Goal: Task Accomplishment & Management: Manage account settings

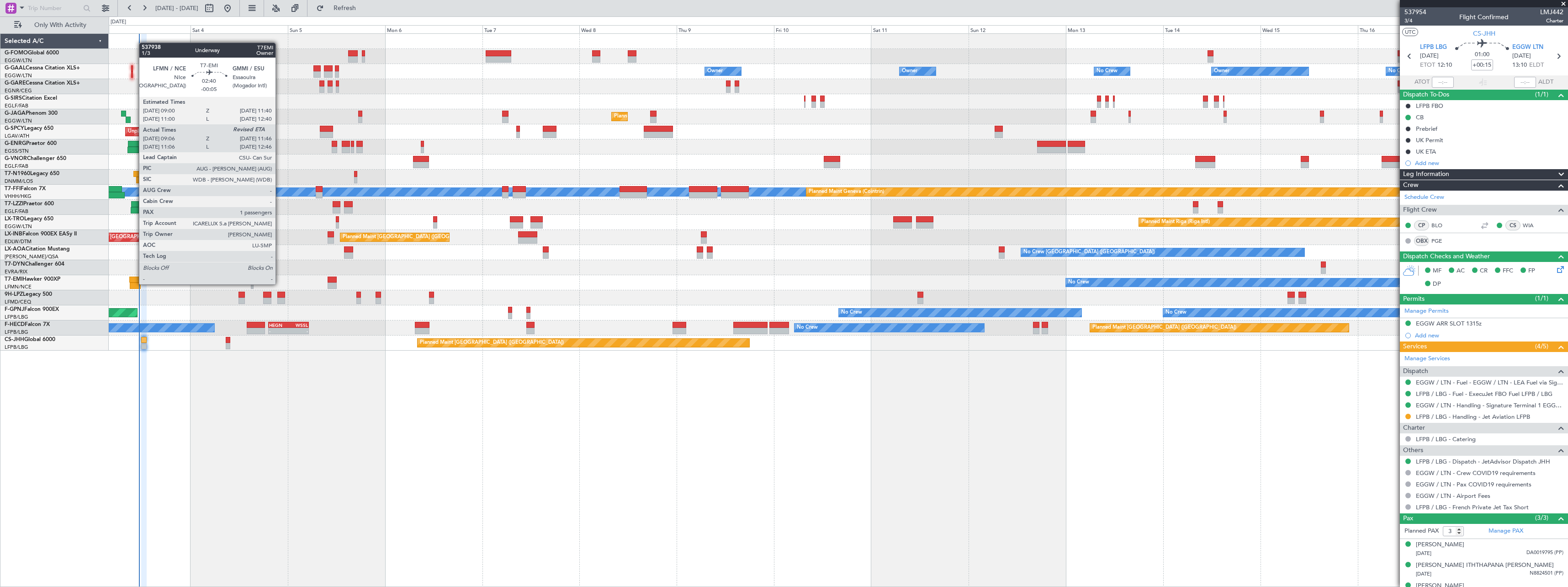
click at [135, 283] on div at bounding box center [135, 286] width 11 height 7
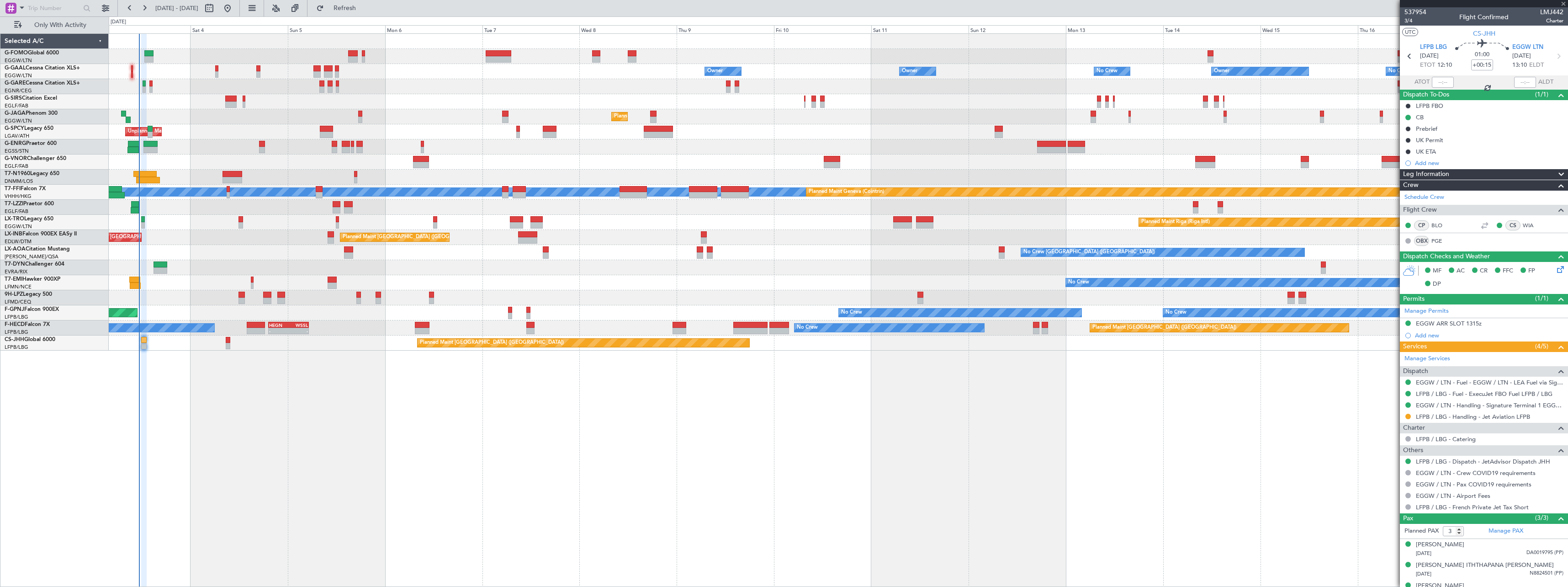
type input "-00:05"
type input "09:06"
type input "1"
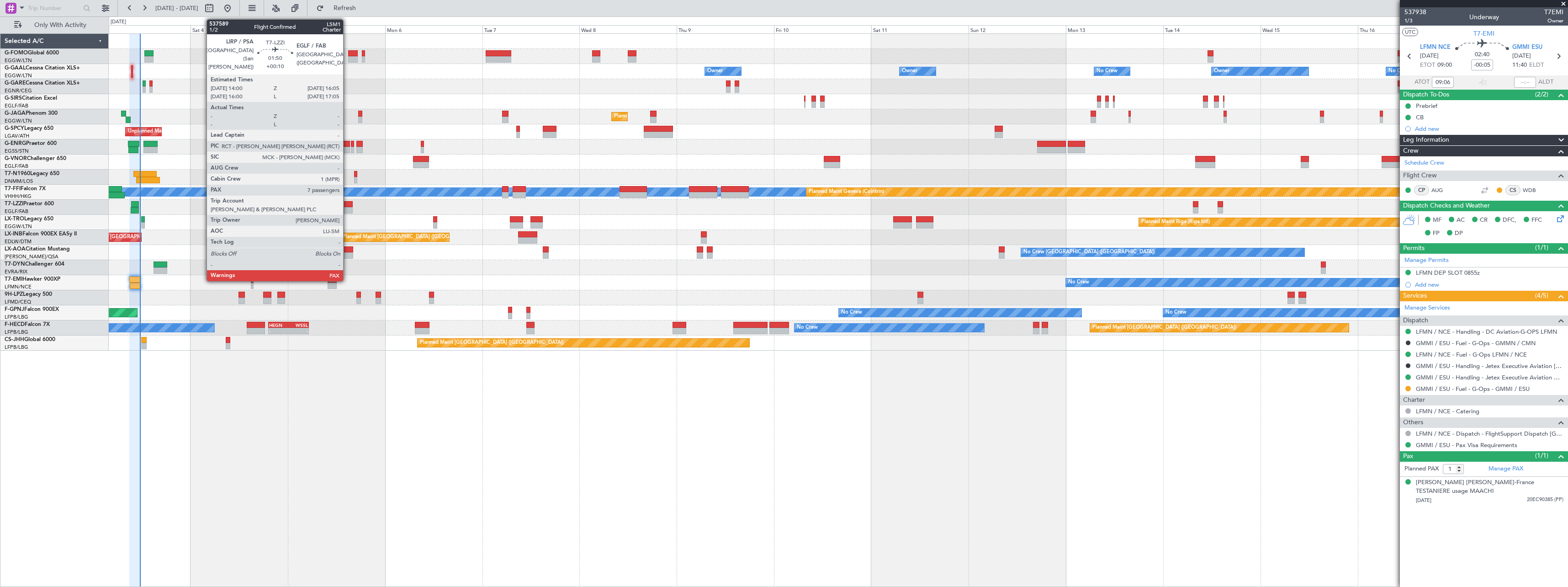
click at [347, 205] on div at bounding box center [348, 204] width 9 height 7
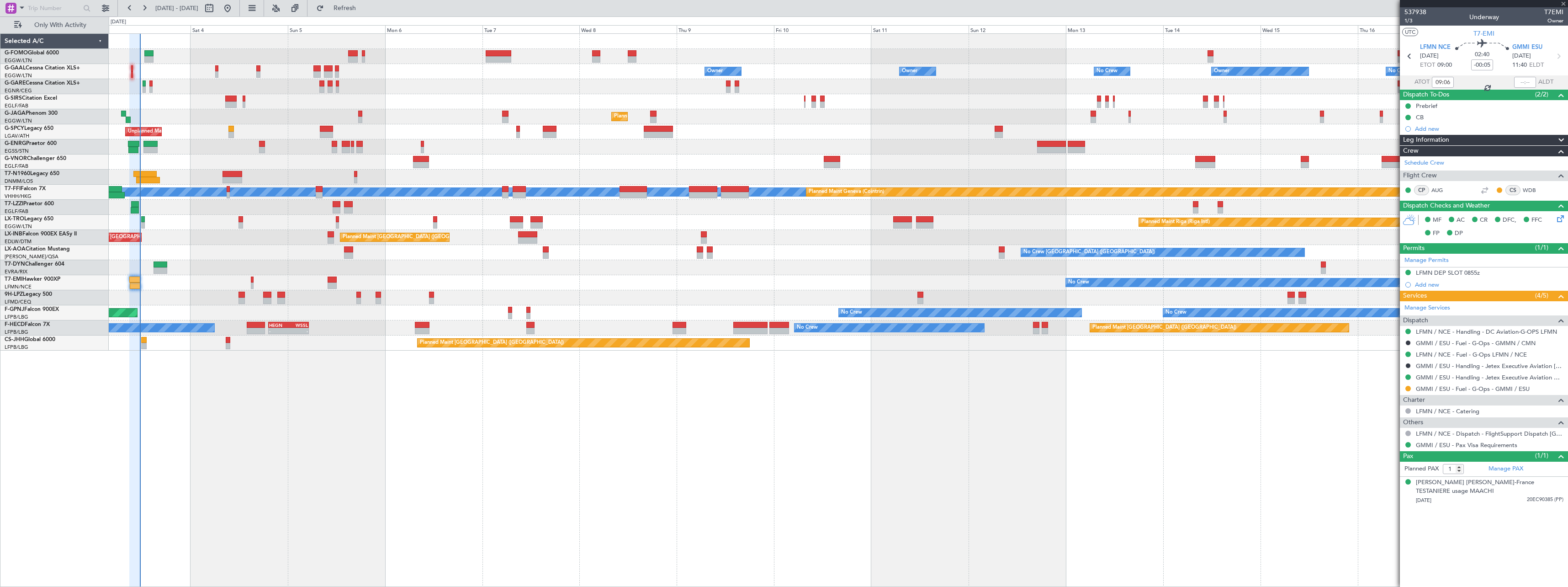
type input "+00:10"
type input "8"
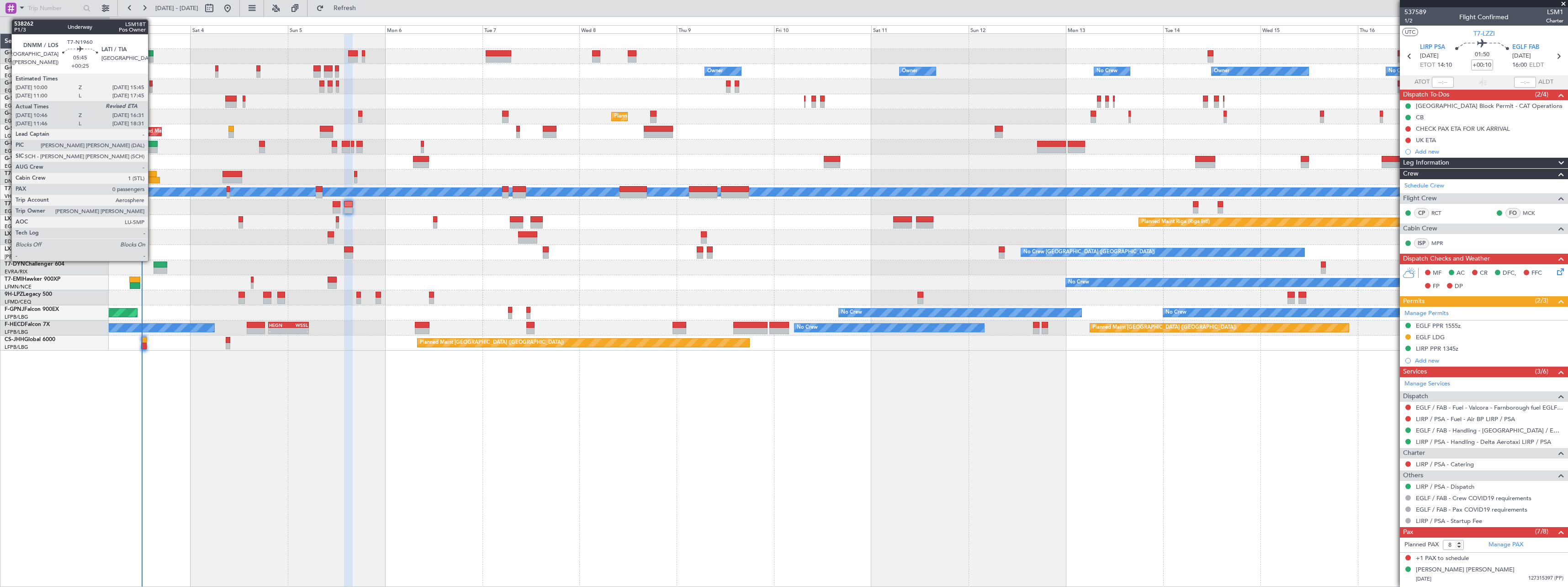
click at [152, 181] on div at bounding box center [148, 180] width 24 height 7
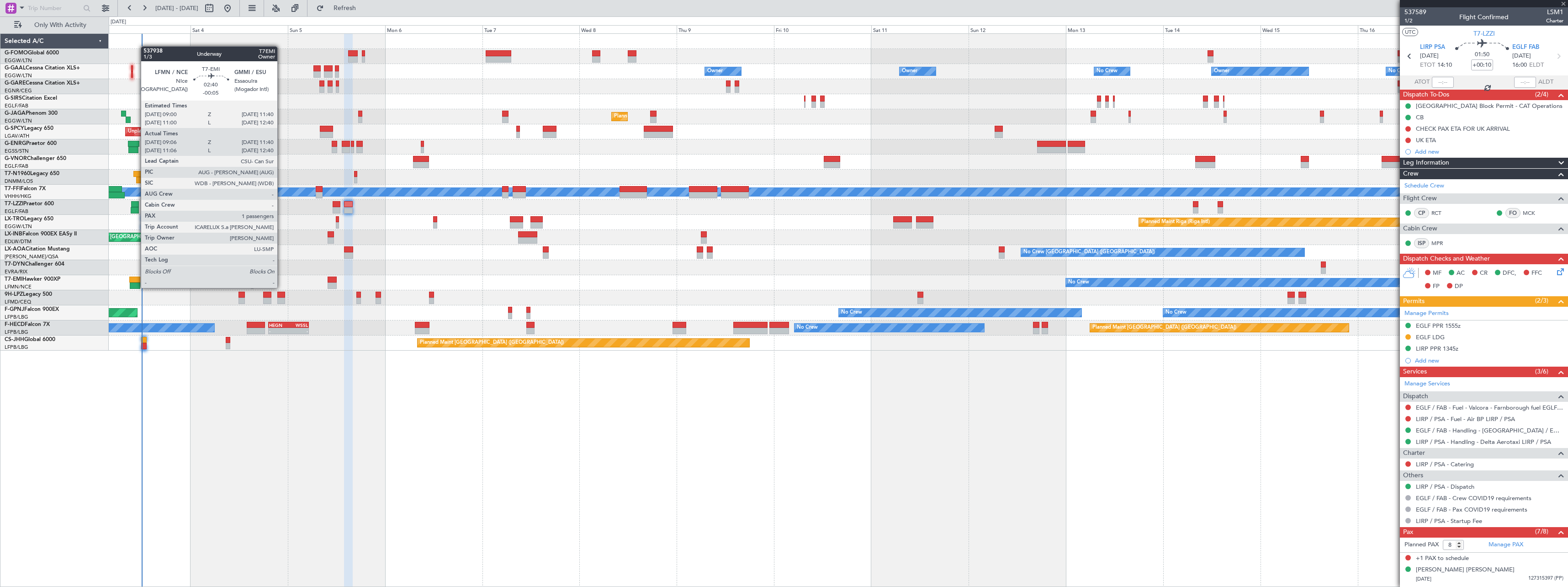
type input "+00:25"
type input "10:46"
type input "0"
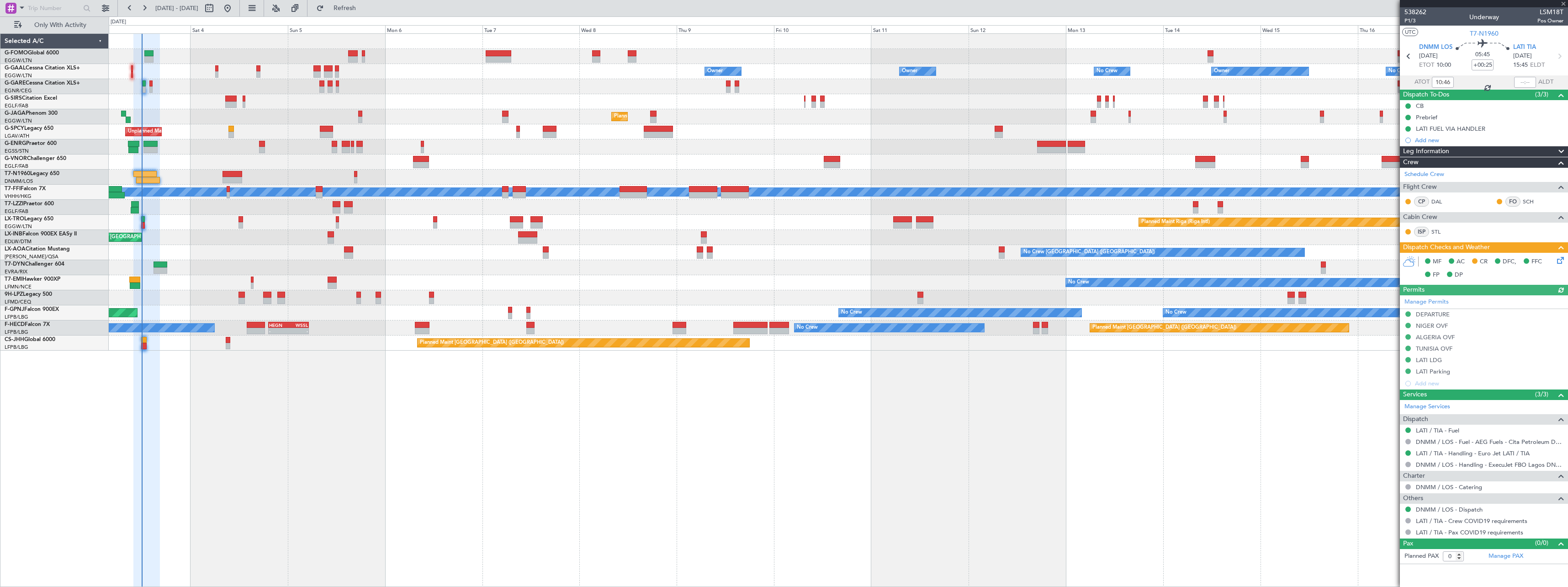
click at [1561, 258] on icon at bounding box center [1559, 259] width 7 height 7
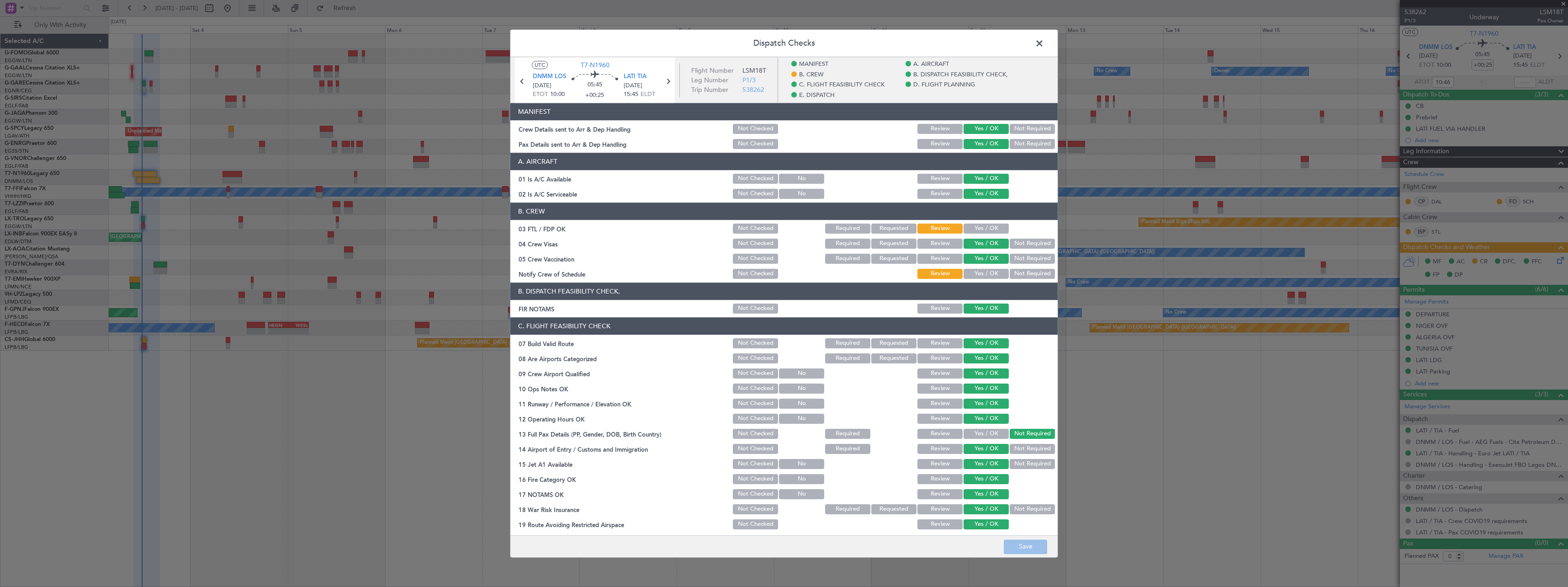
click at [1044, 43] on span at bounding box center [1044, 46] width 0 height 18
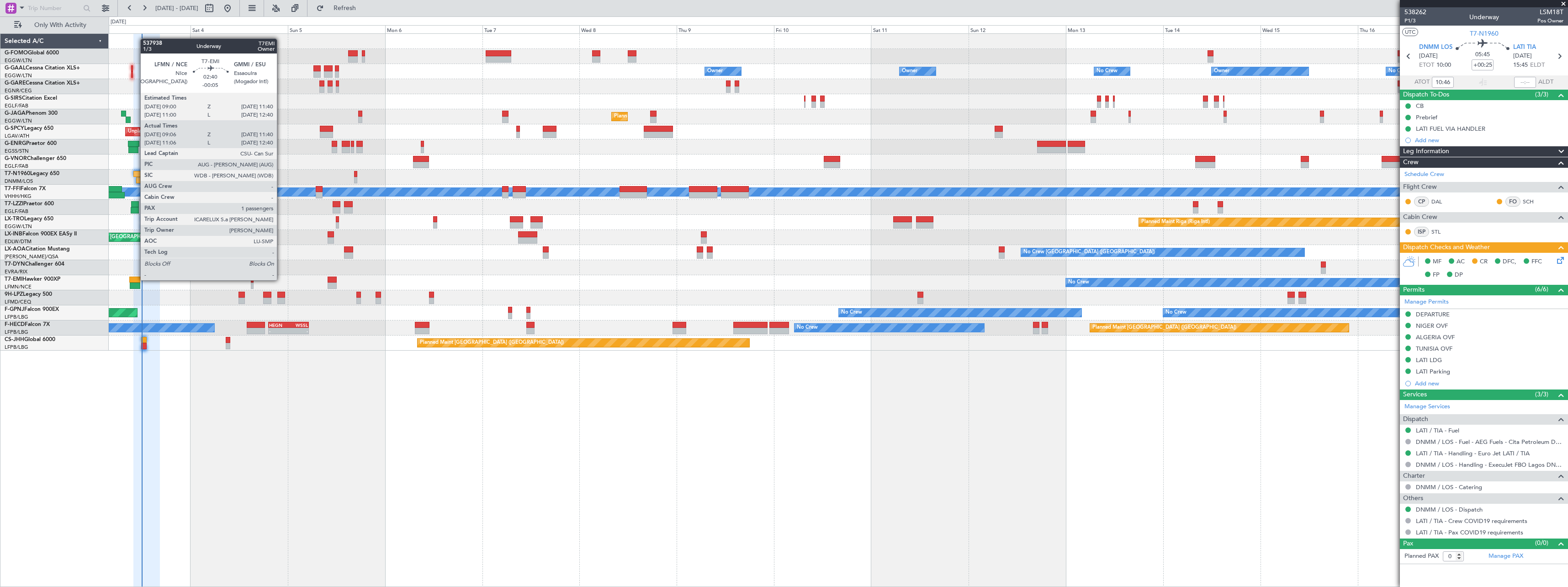
click at [136, 279] on div at bounding box center [135, 279] width 11 height 7
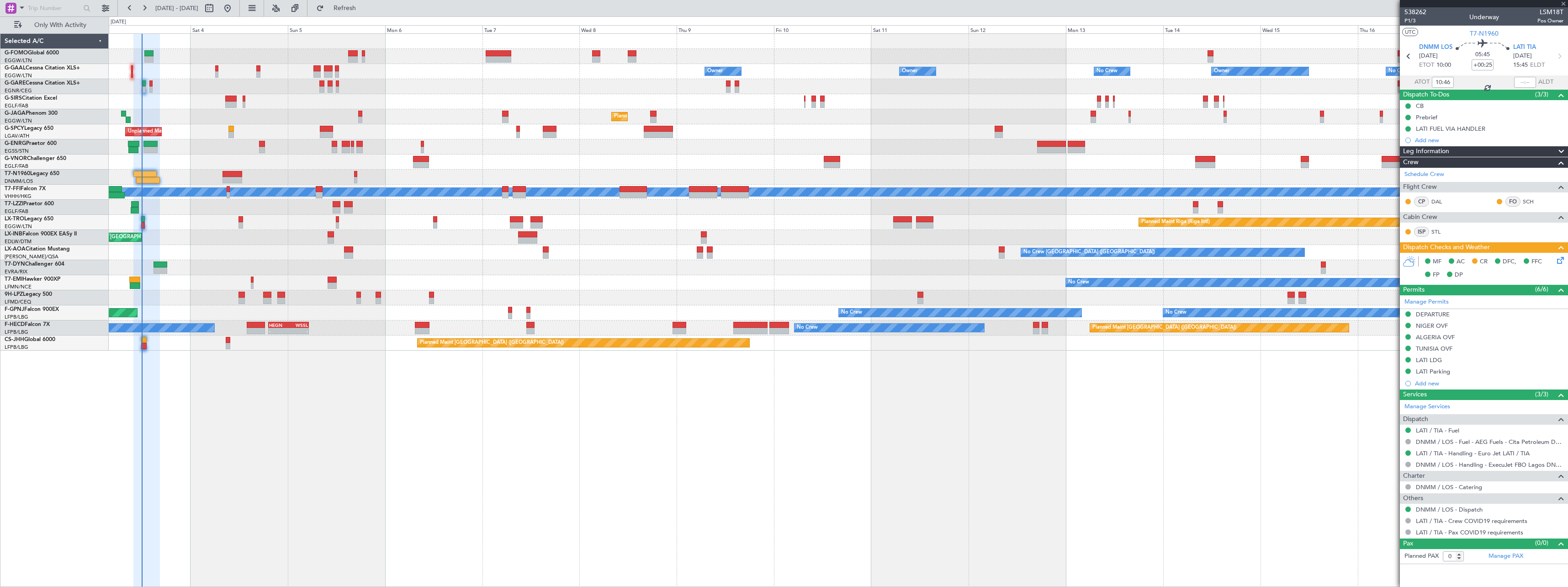
type input "-00:05"
type input "09:06"
type input "11:40"
type input "1"
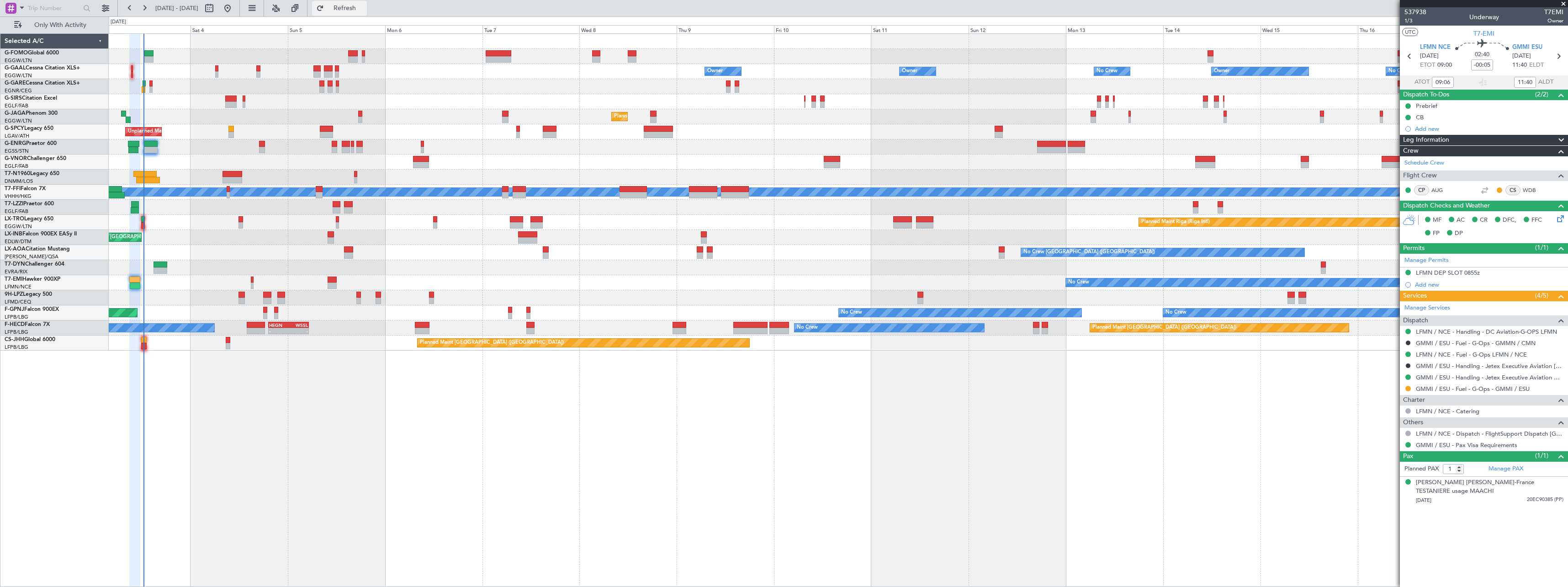
click at [364, 9] on span "Refresh" at bounding box center [345, 8] width 38 height 7
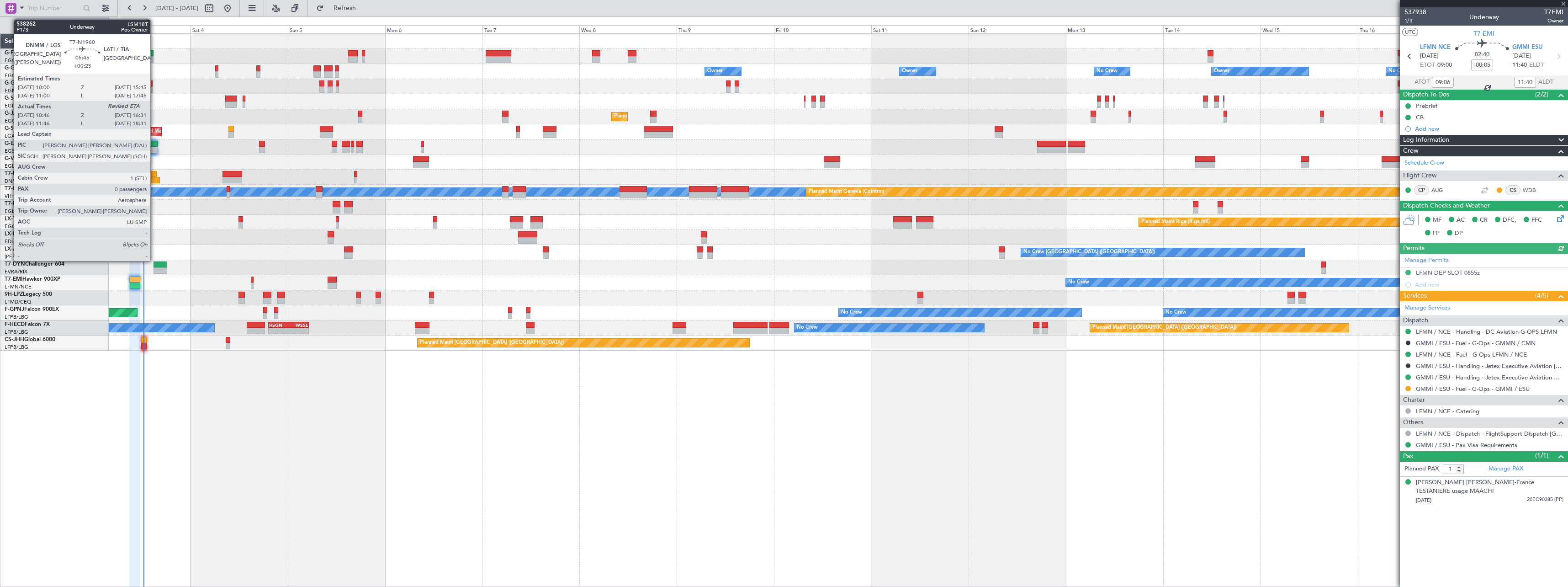
click at [155, 179] on div at bounding box center [148, 180] width 24 height 7
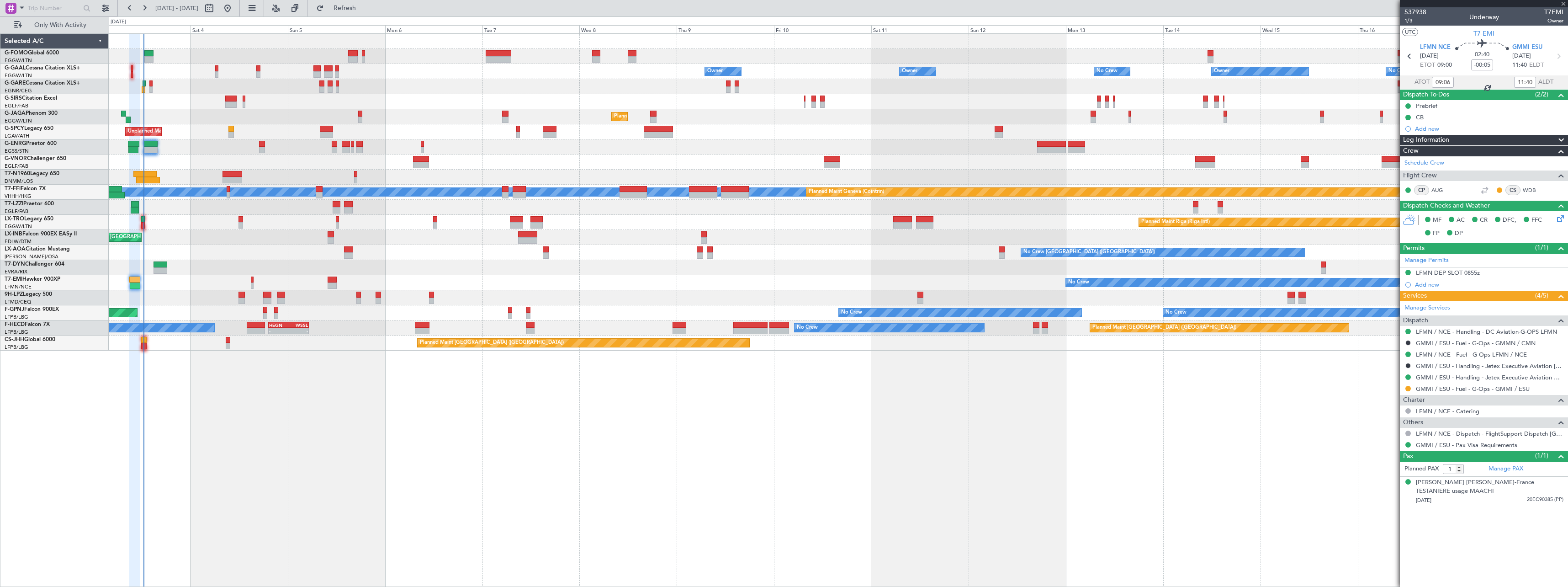
type input "+00:25"
type input "10:46"
type input "0"
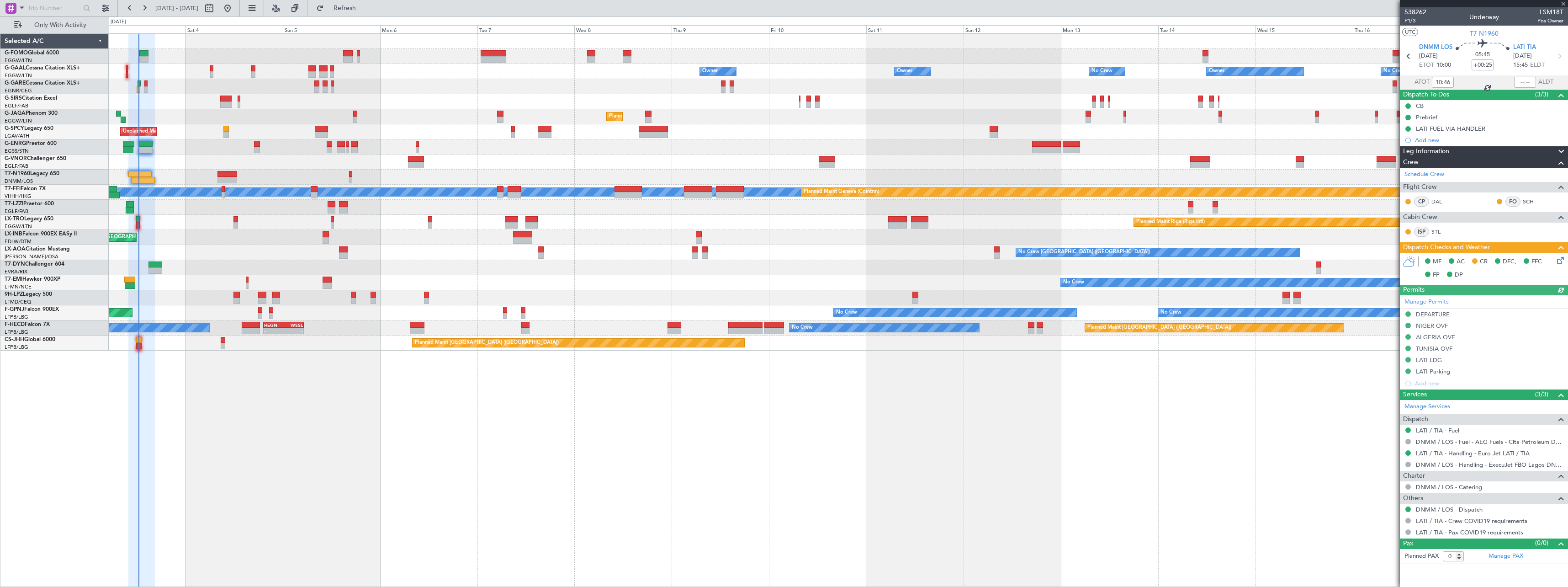
click at [191, 243] on div "Planned Maint [GEOGRAPHIC_DATA]" at bounding box center [838, 237] width 1459 height 15
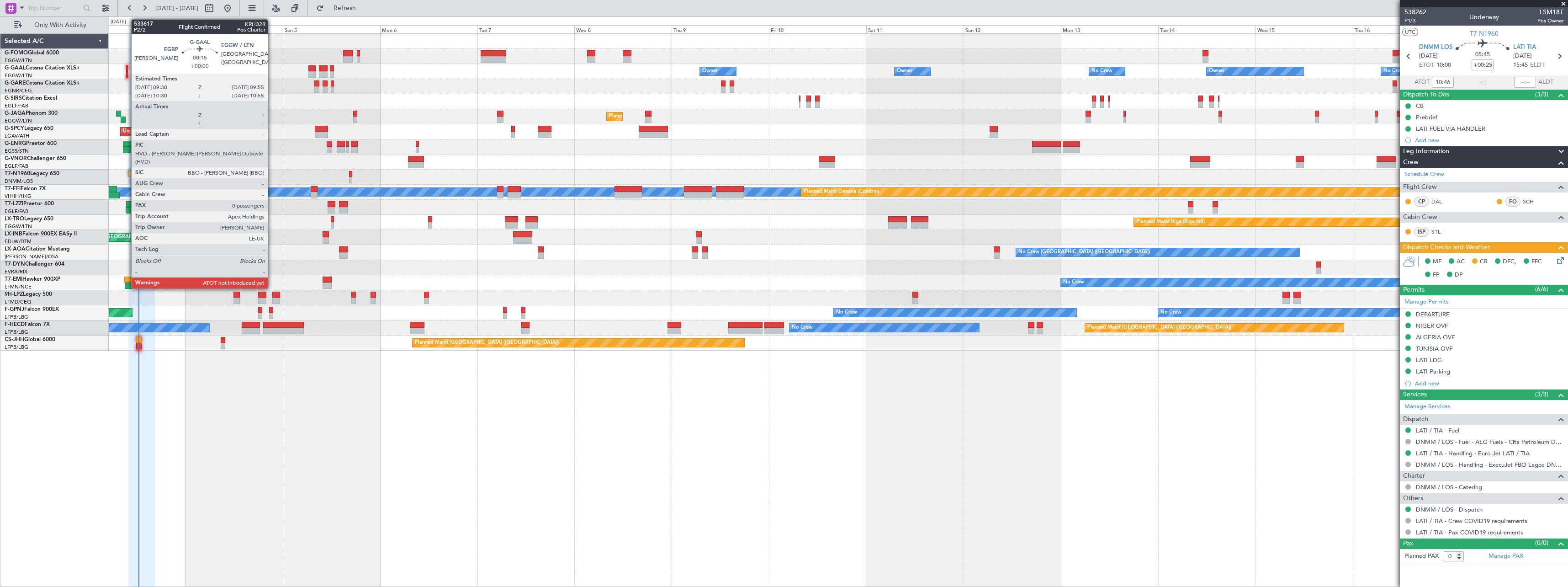
click at [127, 71] on div at bounding box center [127, 68] width 2 height 7
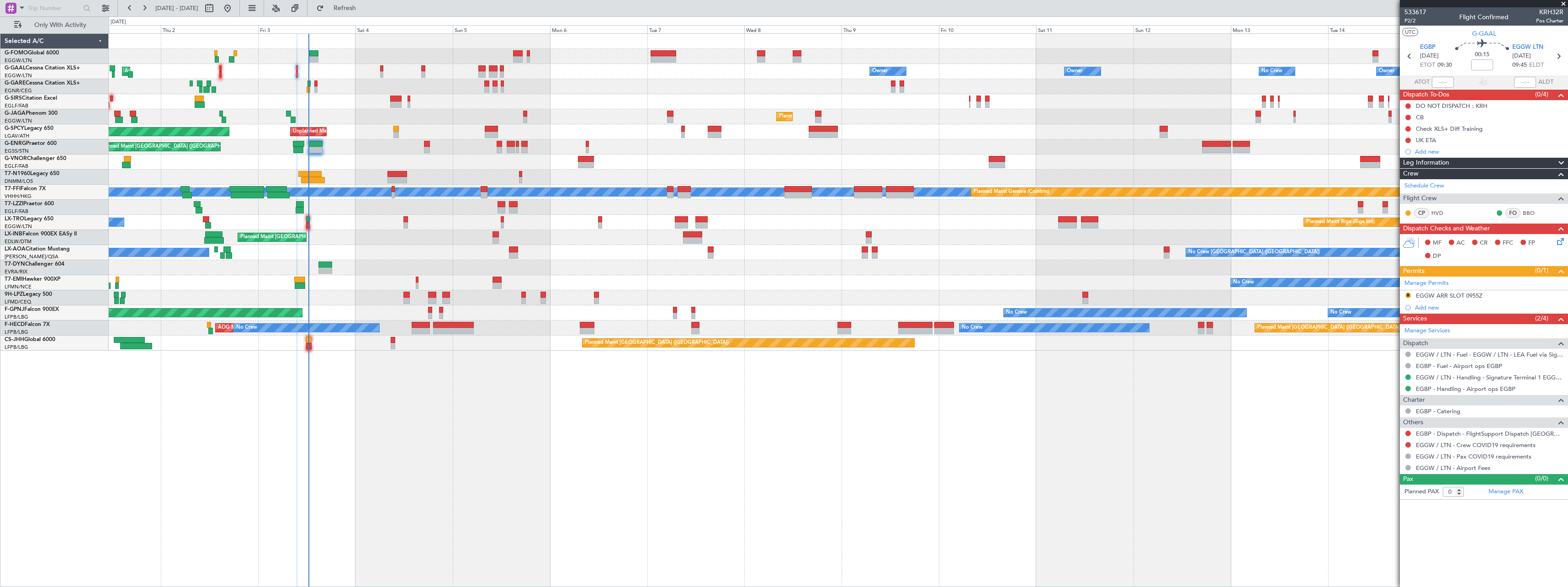
click at [329, 77] on div "Owner Owner No Crew Owner No Crew Owner AOG Maint [GEOGRAPHIC_DATA] Owner Plann…" at bounding box center [838, 71] width 1459 height 15
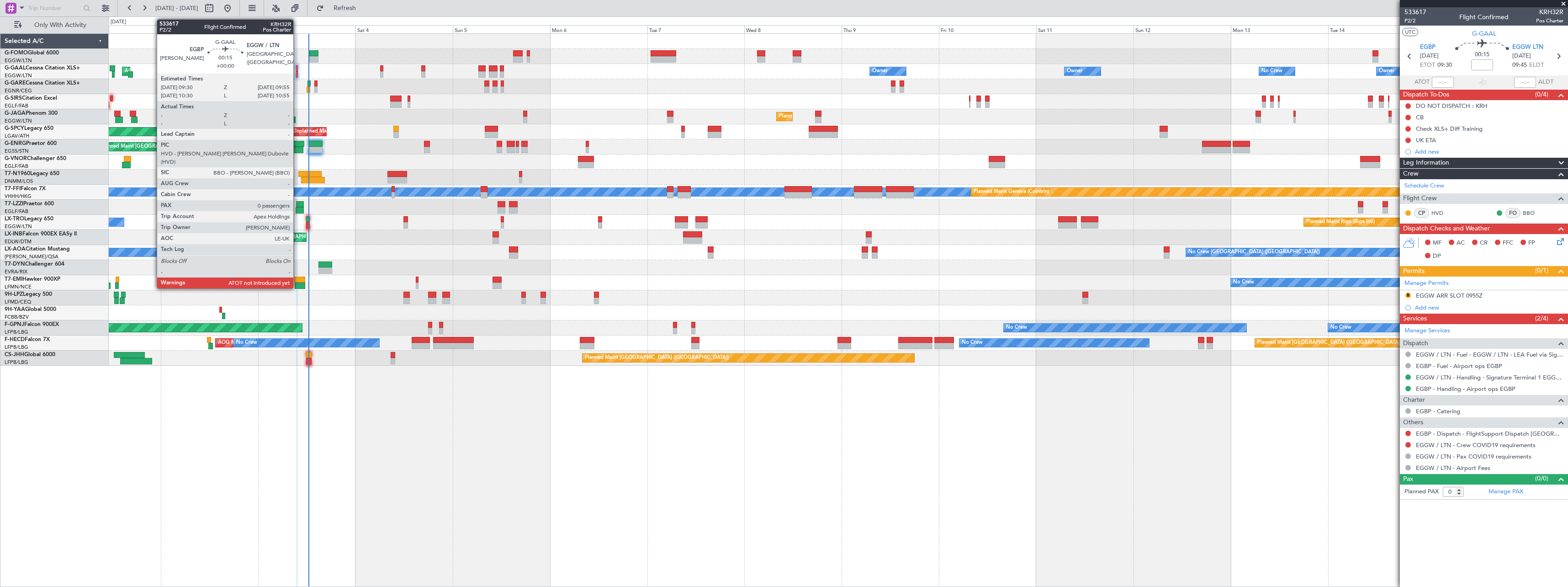
click at [298, 72] on div at bounding box center [296, 74] width 2 height 7
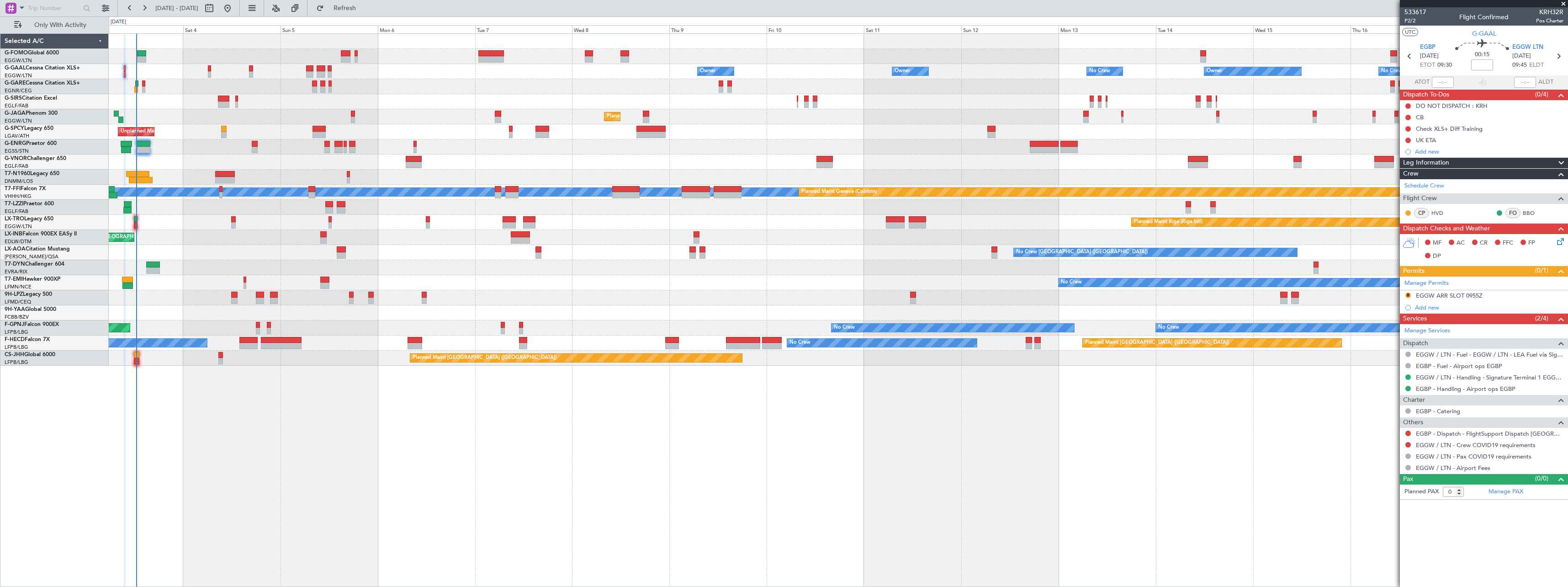
click at [174, 119] on div "Owner Owner No Crew Owner No Crew Owner AOG Maint [GEOGRAPHIC_DATA] Owner Plann…" at bounding box center [838, 200] width 1459 height 332
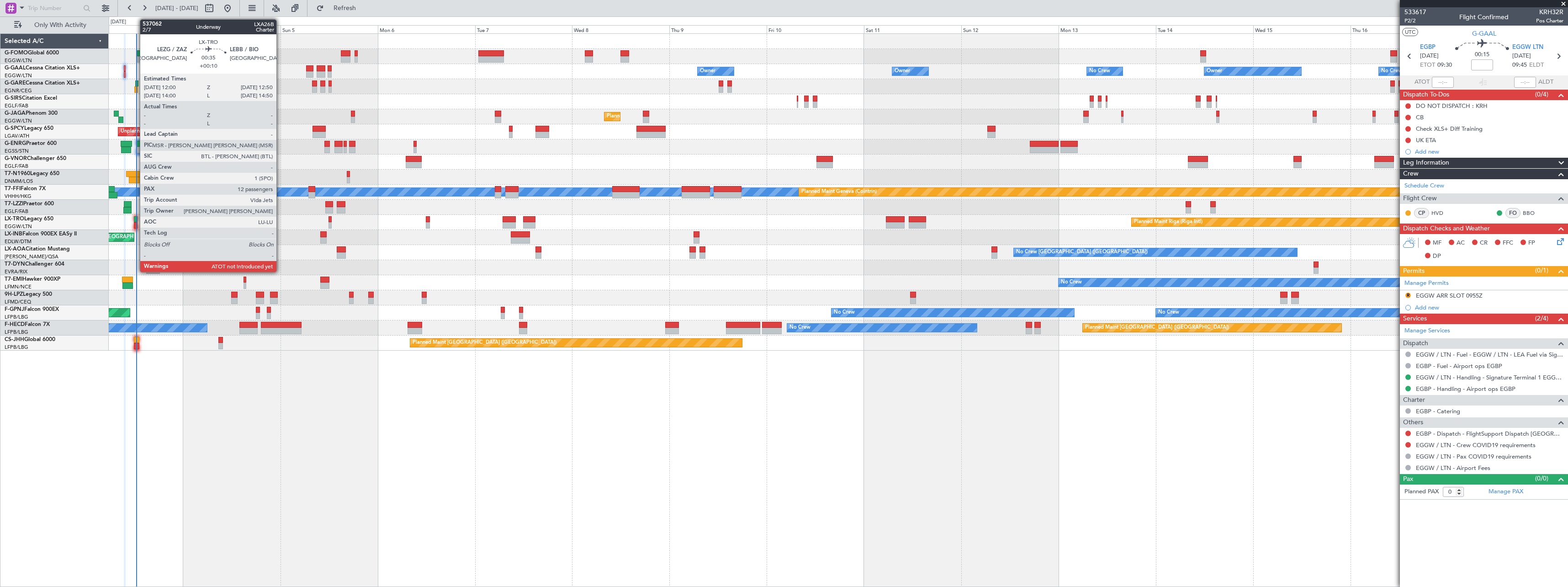
click at [135, 220] on div at bounding box center [136, 219] width 4 height 7
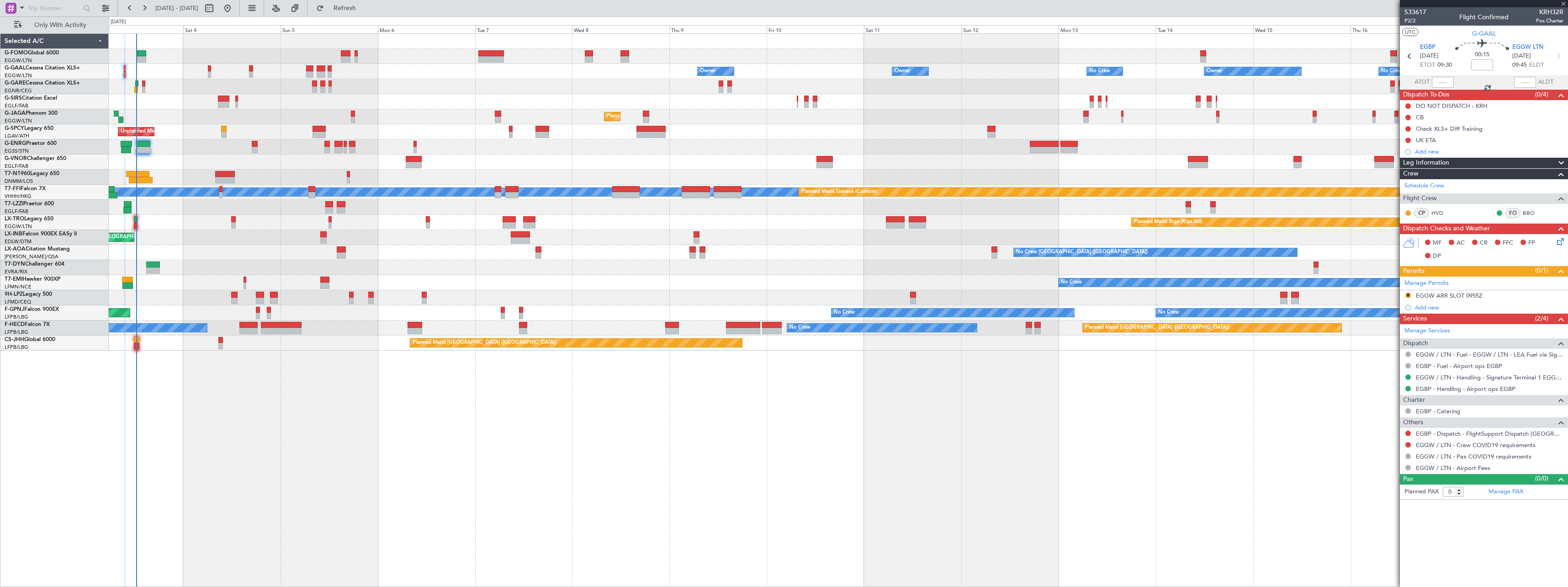
type input "+00:10"
type input "12"
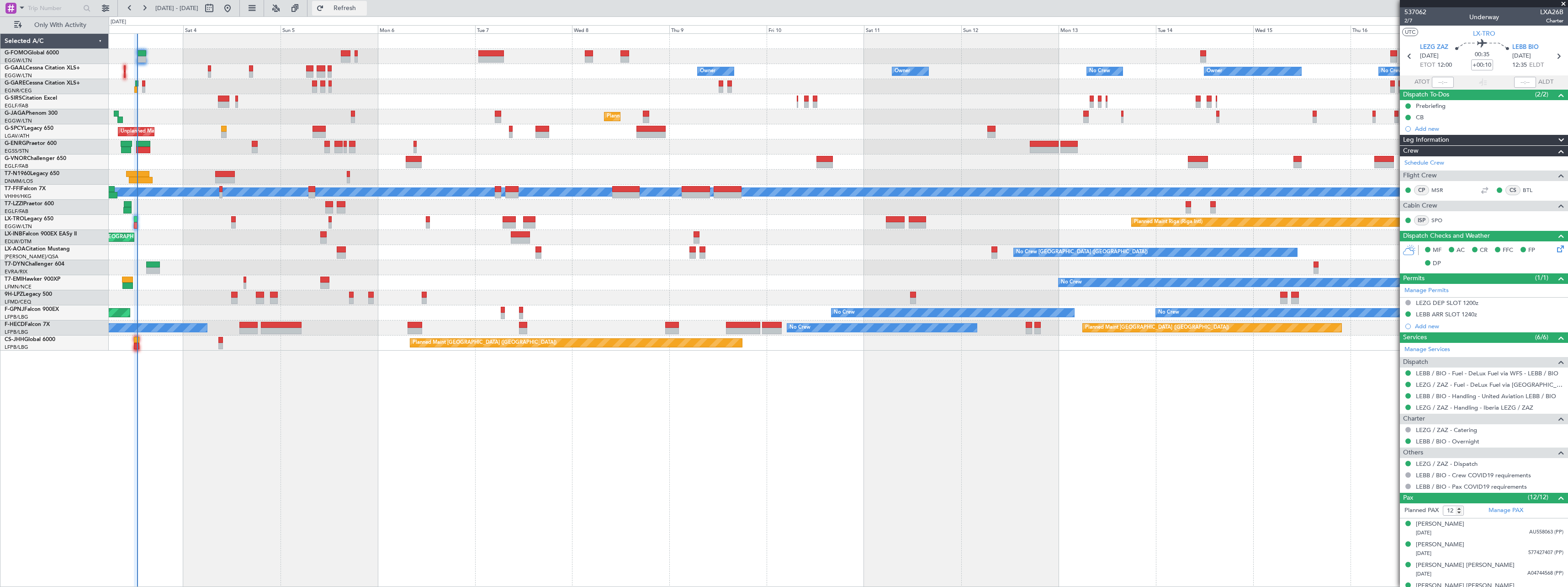
click at [364, 8] on span "Refresh" at bounding box center [345, 8] width 38 height 7
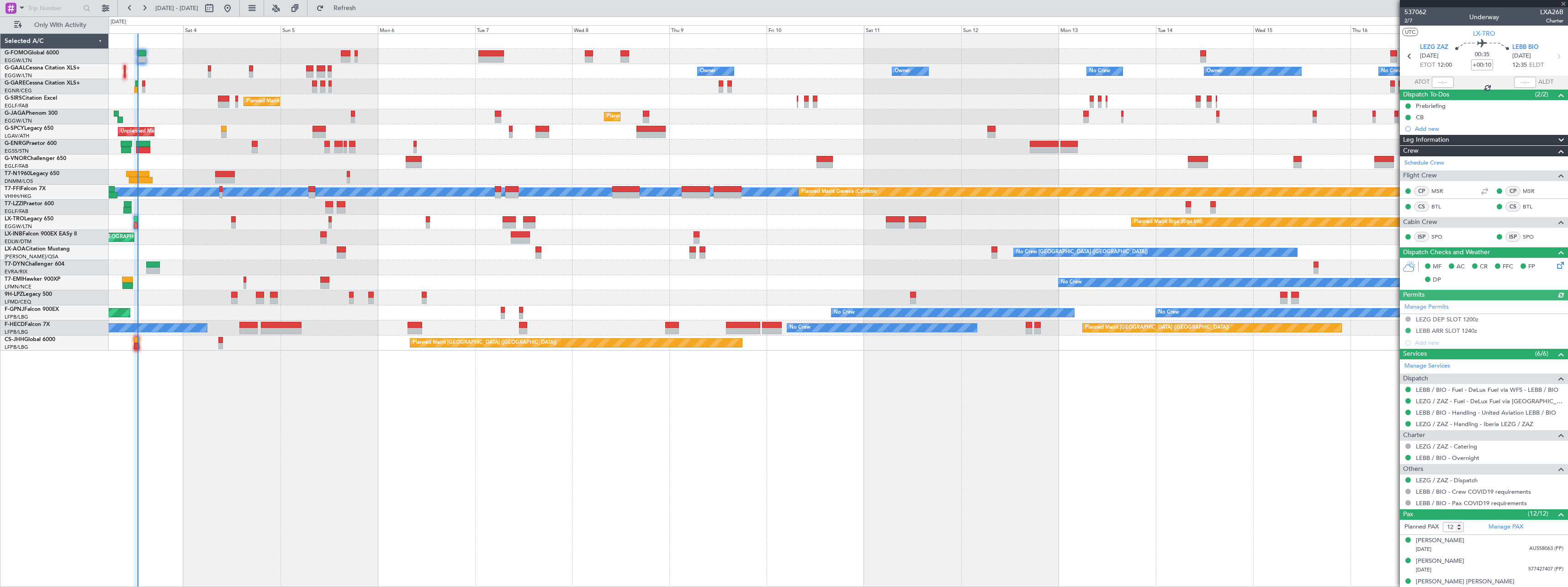
type input "12:44"
click at [364, 5] on span "Refresh" at bounding box center [345, 8] width 38 height 7
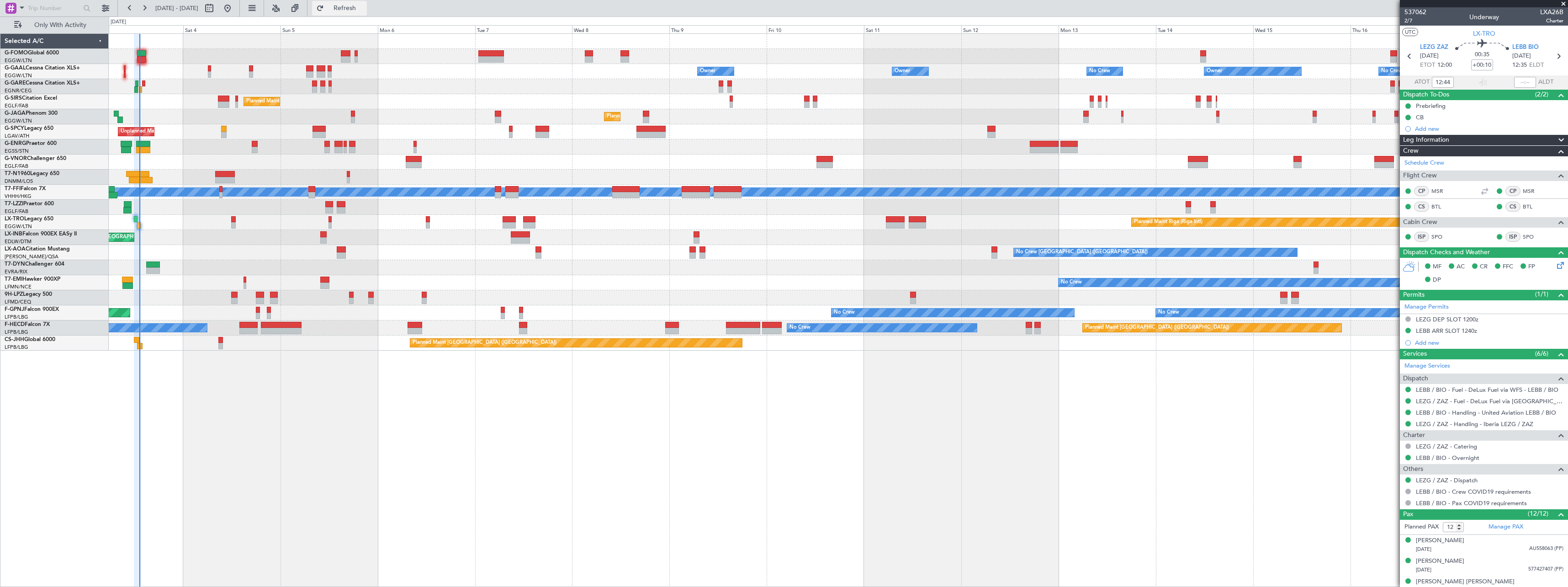
click at [364, 10] on span "Refresh" at bounding box center [345, 8] width 38 height 7
type input "13:13"
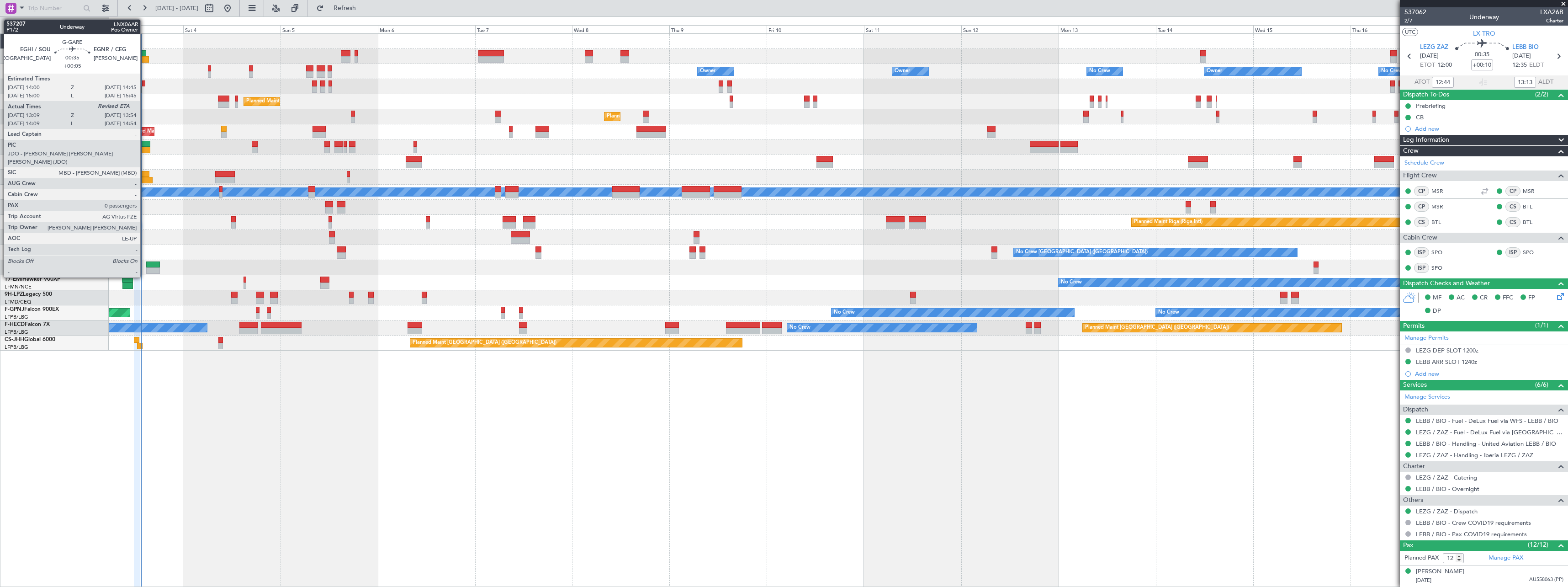
click at [144, 83] on div at bounding box center [143, 83] width 3 height 7
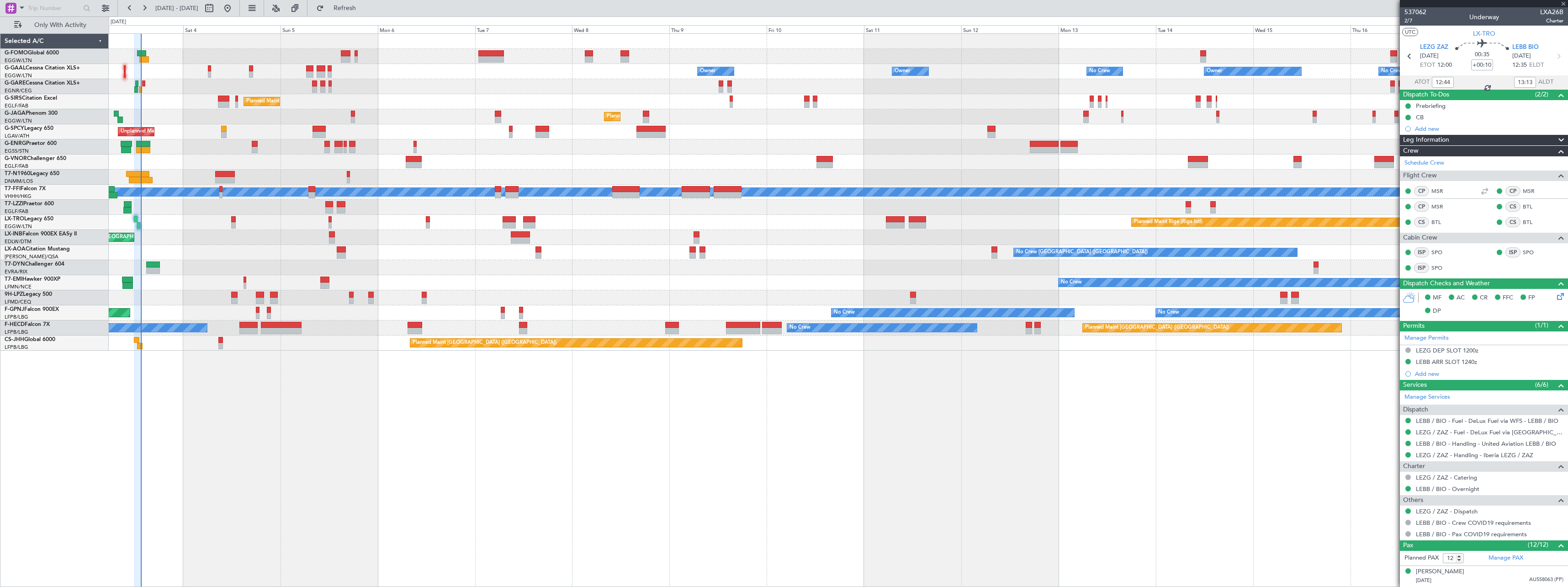
type input "+00:05"
type input "13:09"
type input "0"
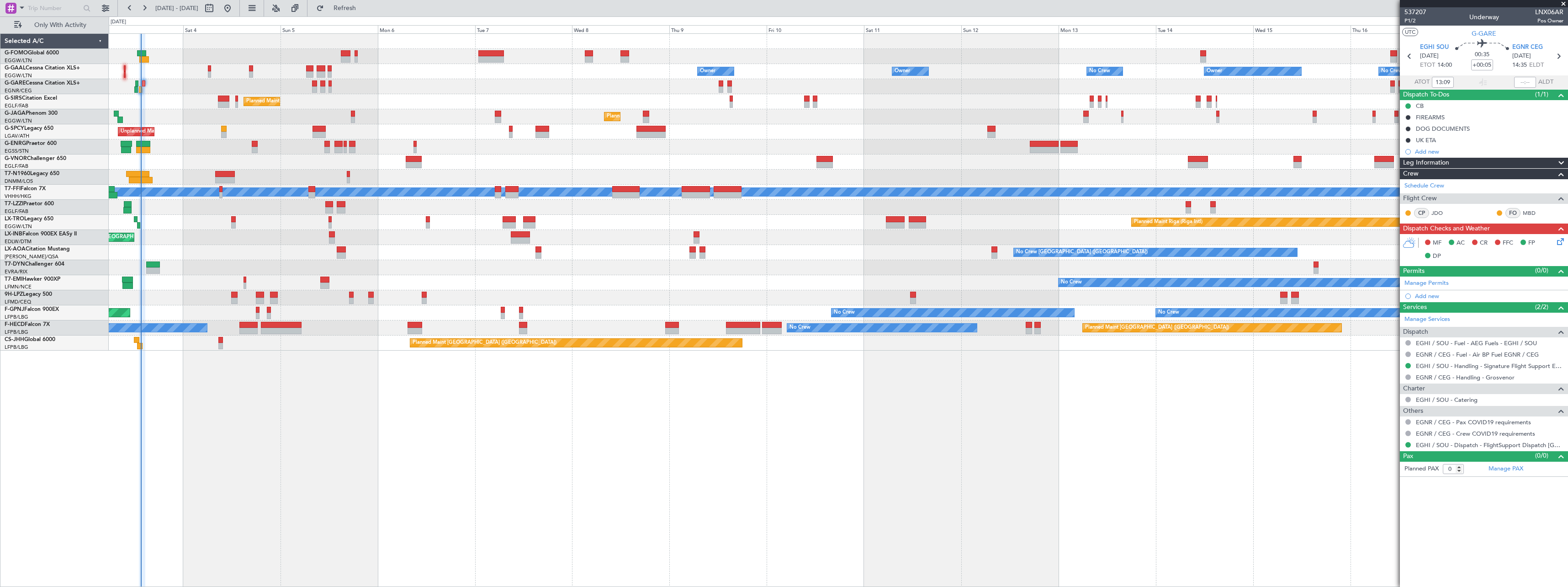
click at [1559, 244] on icon at bounding box center [1559, 240] width 7 height 7
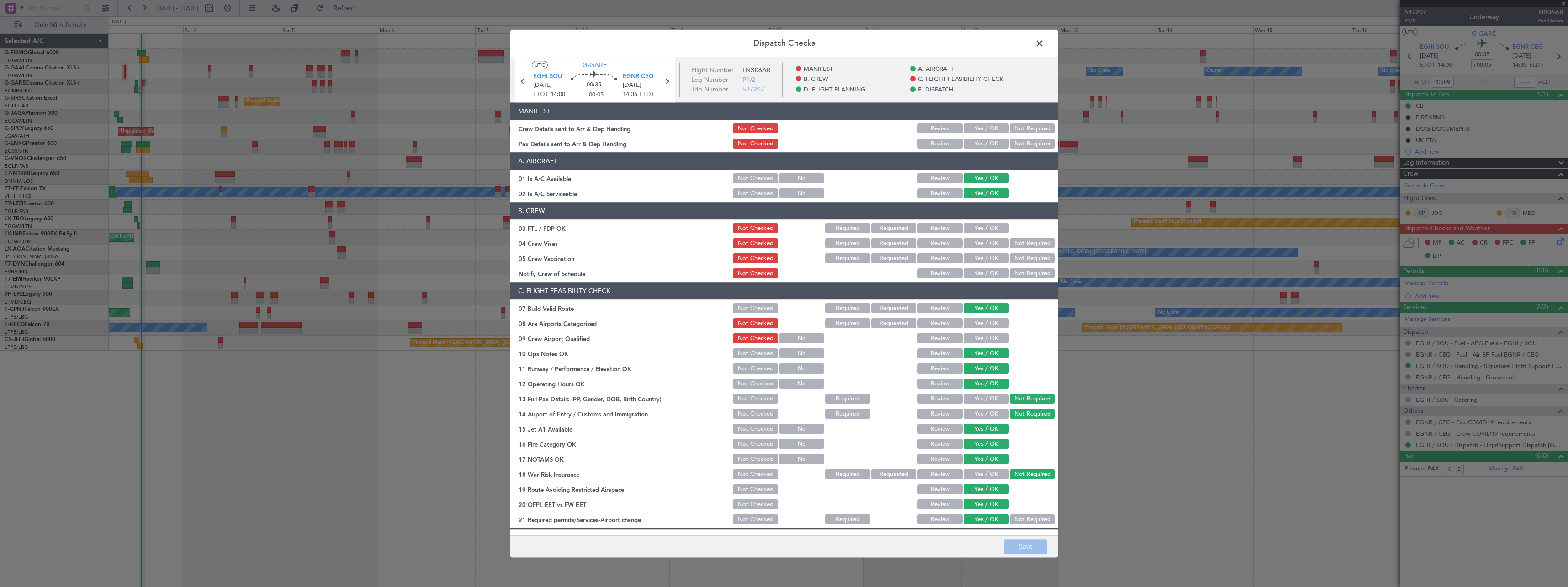
click at [976, 130] on button "Yes / OK" at bounding box center [986, 128] width 45 height 10
click at [976, 142] on button "Yes / OK" at bounding box center [986, 144] width 45 height 10
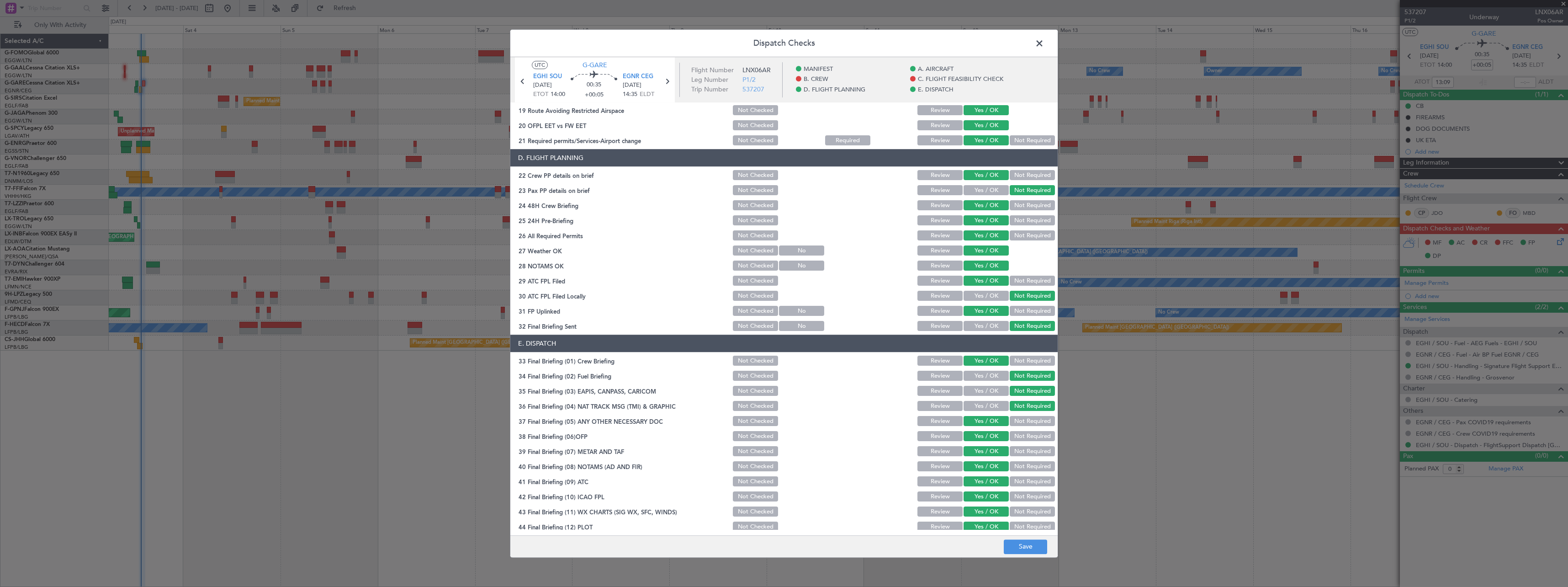
scroll to position [385, 0]
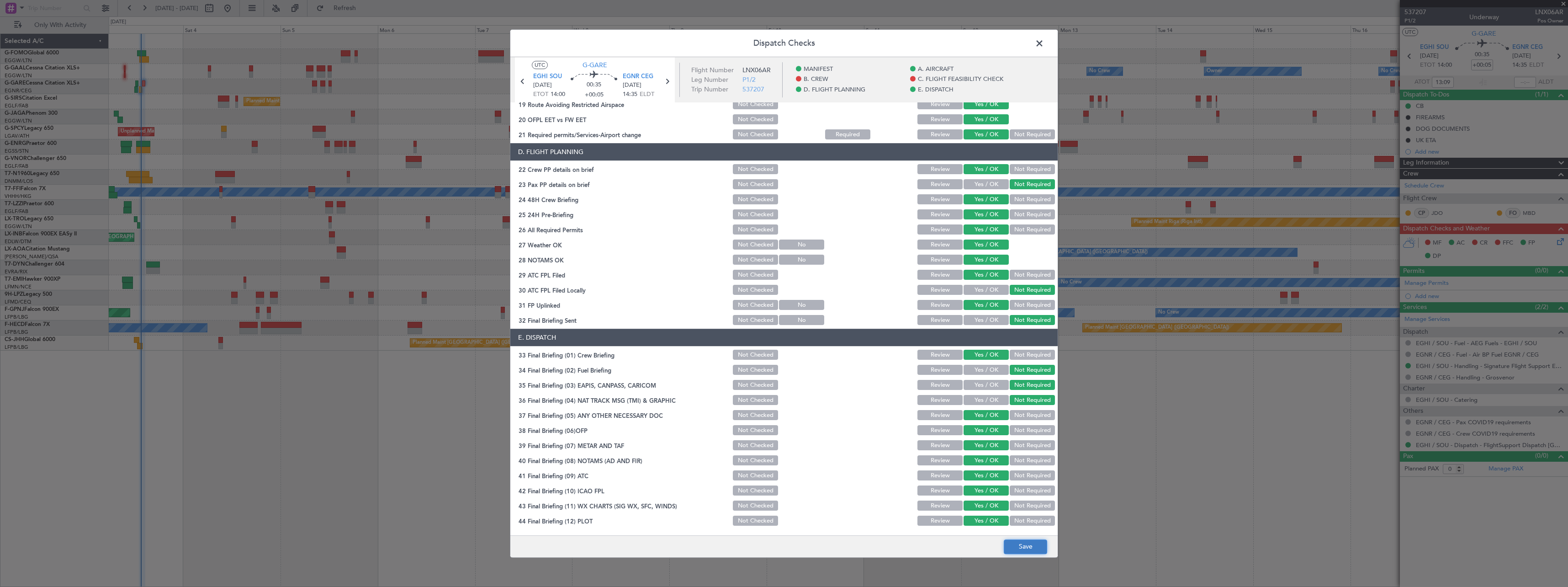
click at [1012, 547] on button "Save" at bounding box center [1025, 547] width 43 height 15
click at [1044, 43] on span at bounding box center [1044, 46] width 0 height 18
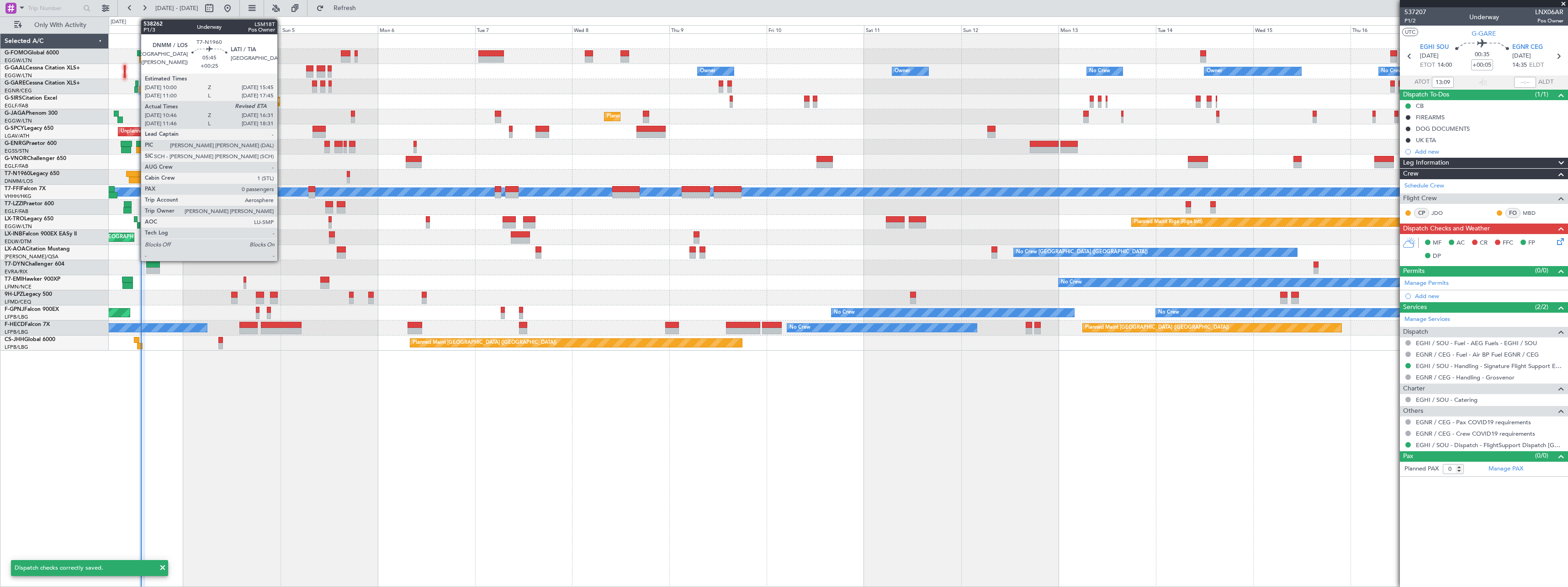
click at [136, 177] on div at bounding box center [138, 174] width 24 height 7
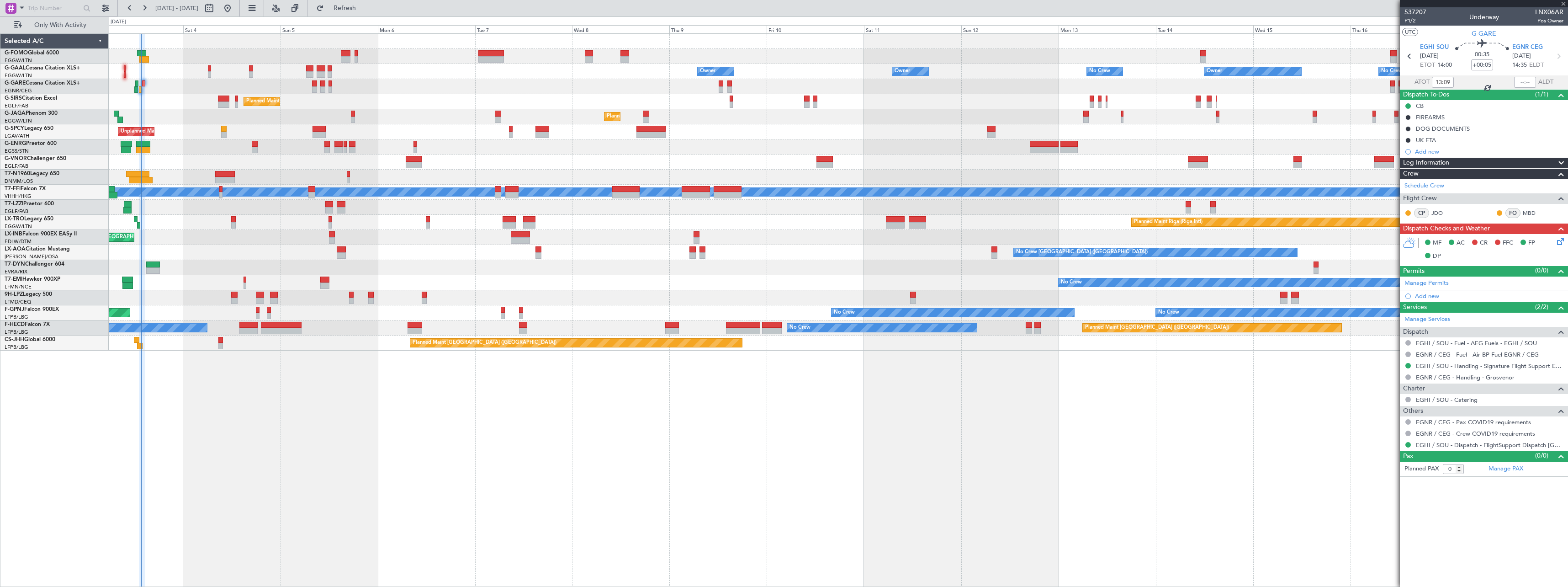
type input "+00:25"
type input "10:46"
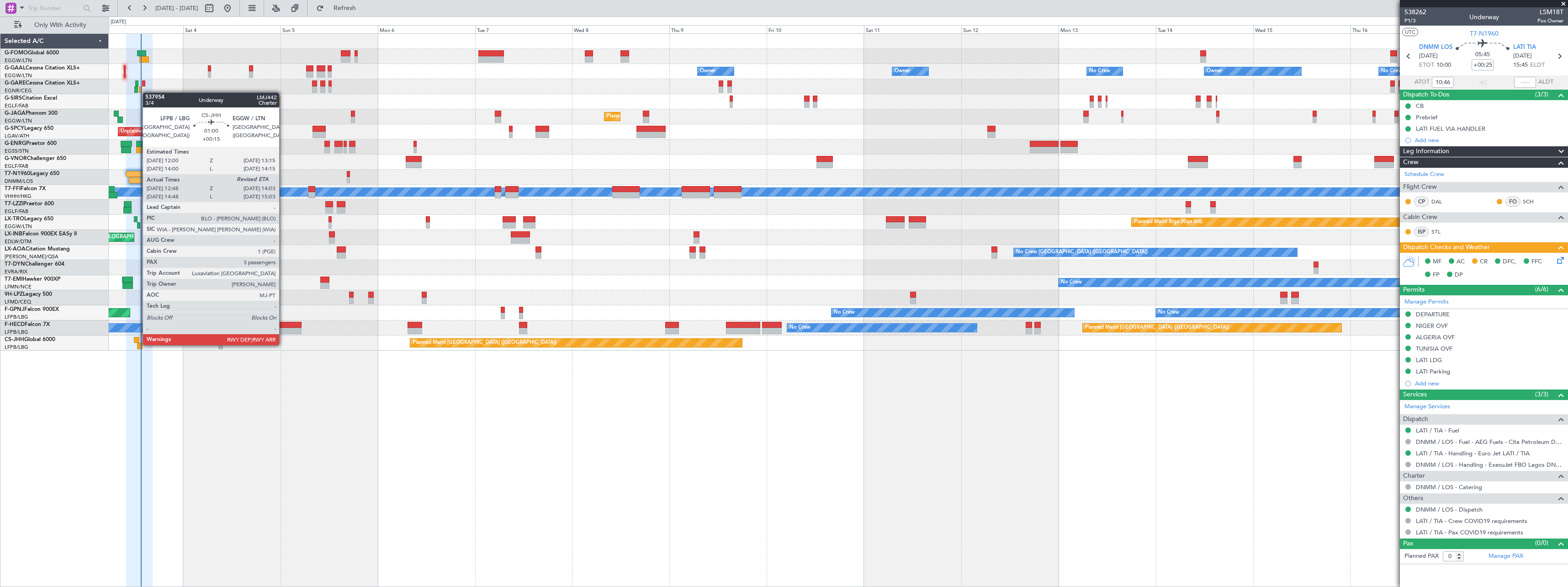
click at [138, 344] on div at bounding box center [139, 346] width 5 height 7
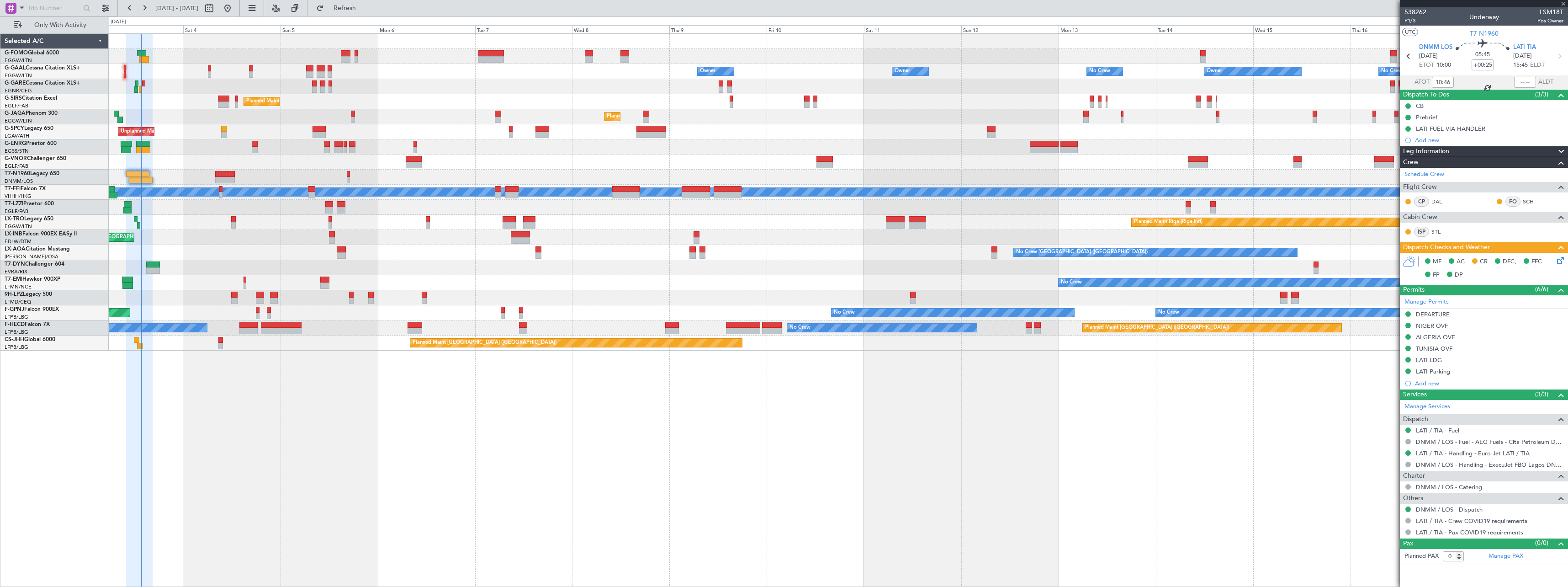
type input "+00:15"
type input "12:58"
type input "3"
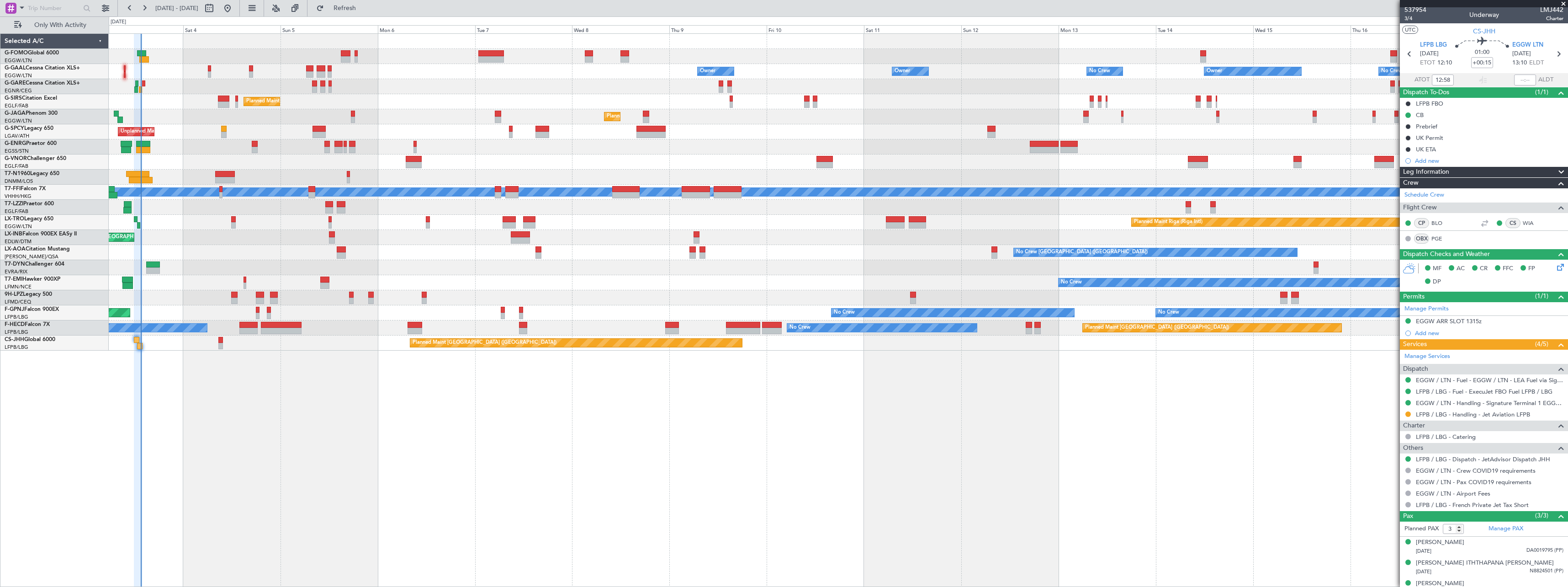
scroll to position [0, 0]
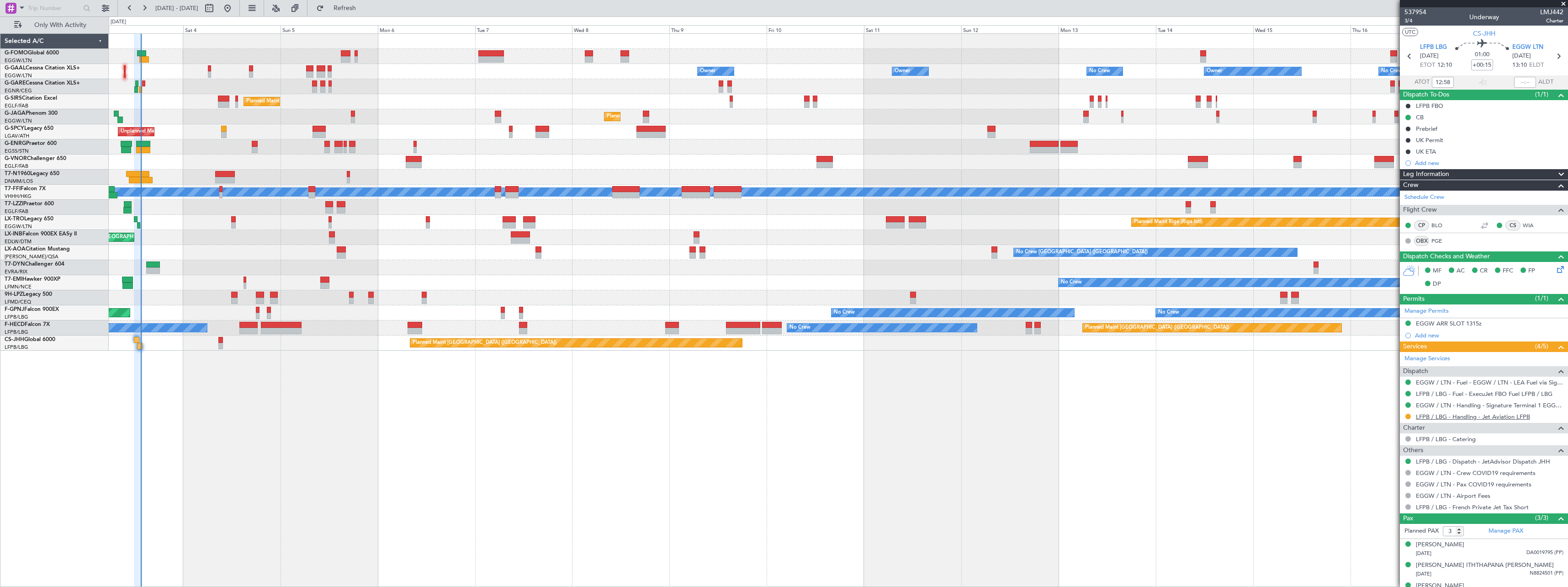
click at [1466, 416] on link "LFPB / LBG - Handling - Jet Aviation LFPB" at bounding box center [1473, 417] width 114 height 8
click at [1410, 415] on button at bounding box center [1408, 416] width 5 height 5
click at [1386, 522] on span "Confirmed" at bounding box center [1382, 525] width 29 height 9
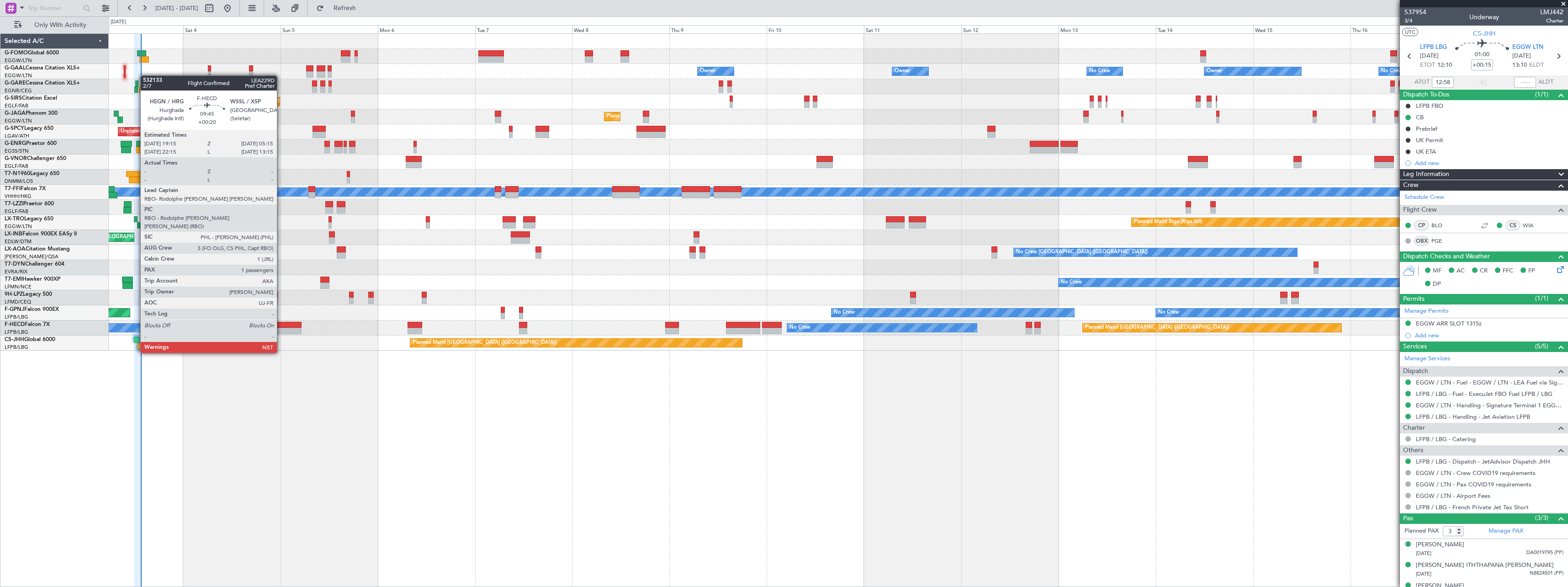
click at [281, 327] on div at bounding box center [281, 325] width 41 height 7
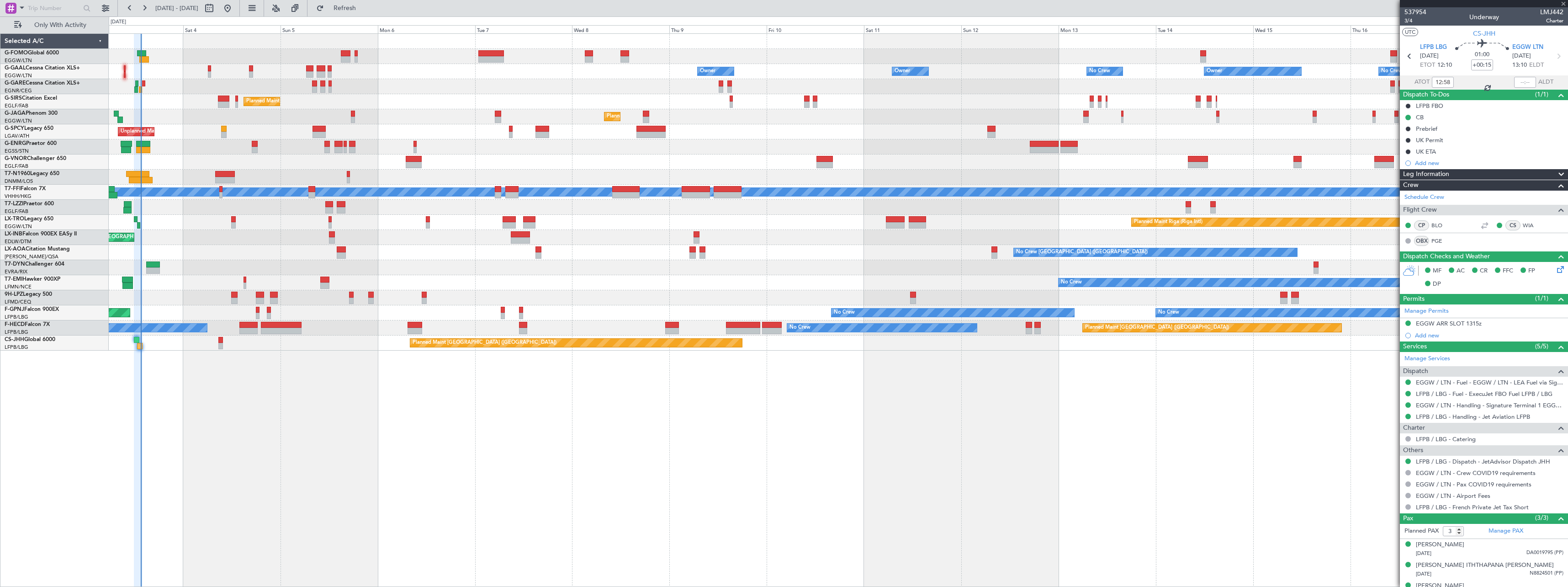
type input "+00:20"
type input "1"
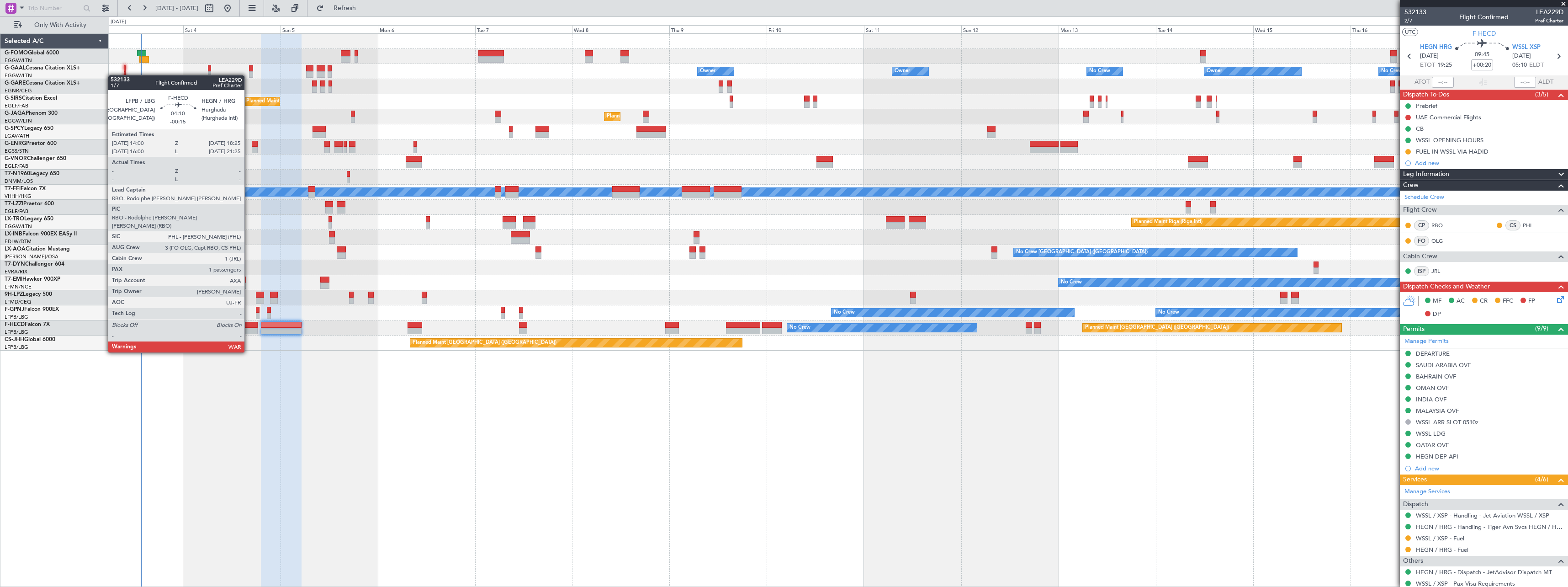
click at [248, 327] on div at bounding box center [248, 325] width 18 height 7
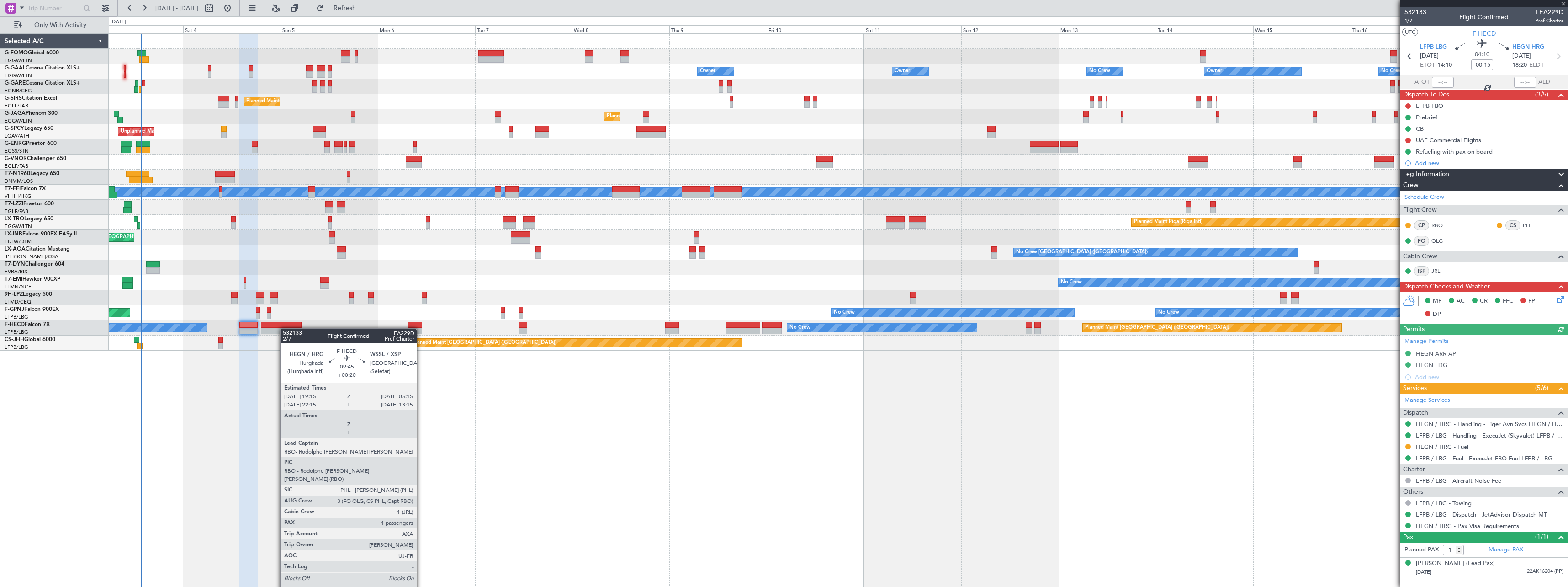
click at [285, 328] on div at bounding box center [281, 331] width 41 height 7
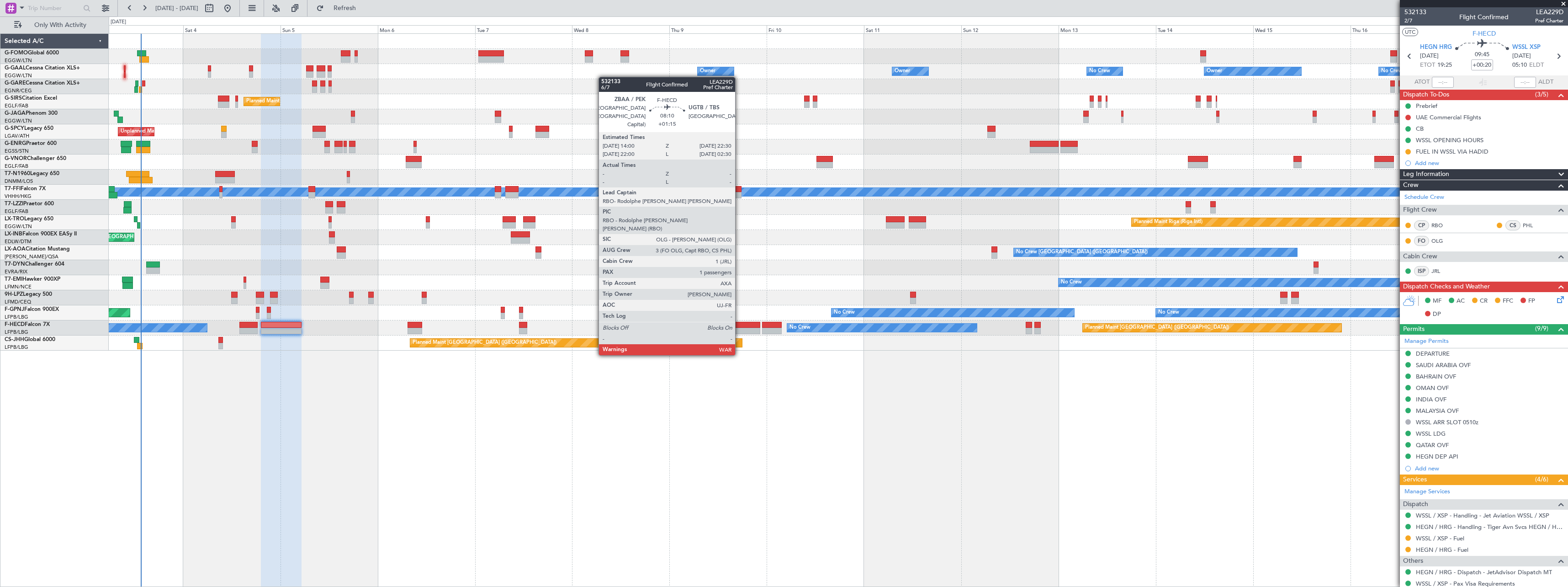
click at [739, 329] on div at bounding box center [743, 331] width 35 height 7
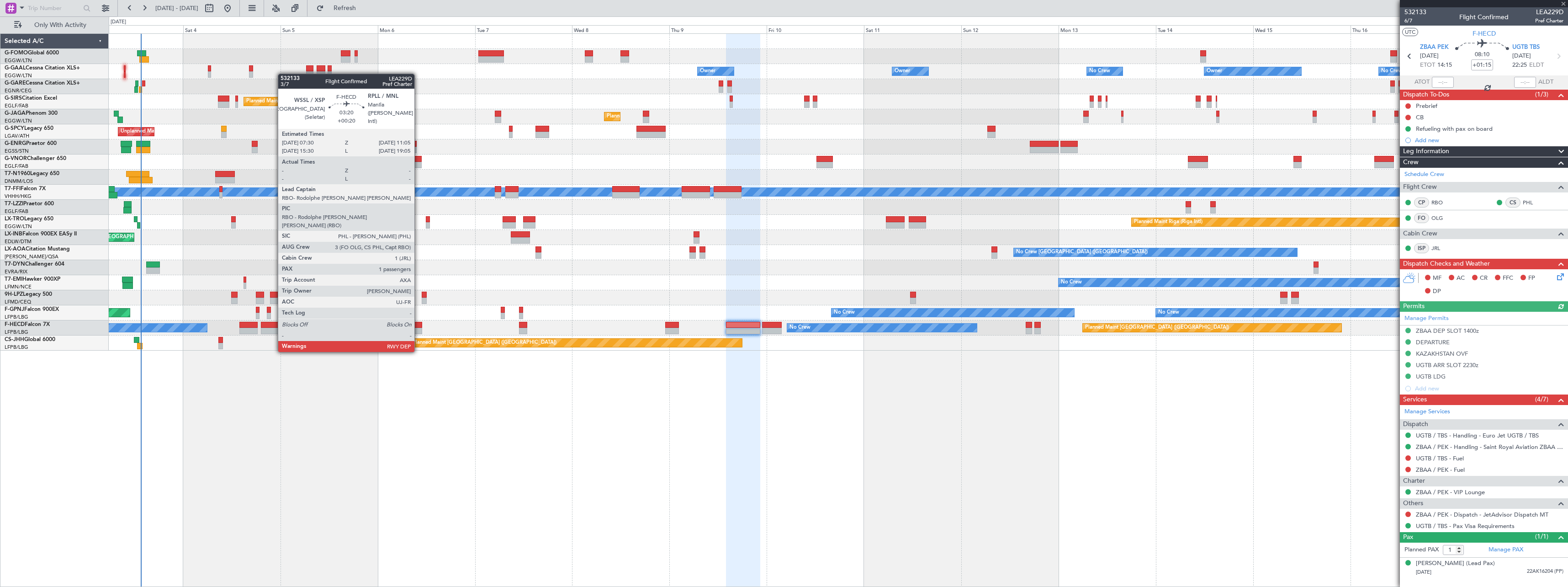
click at [419, 325] on div at bounding box center [415, 325] width 15 height 7
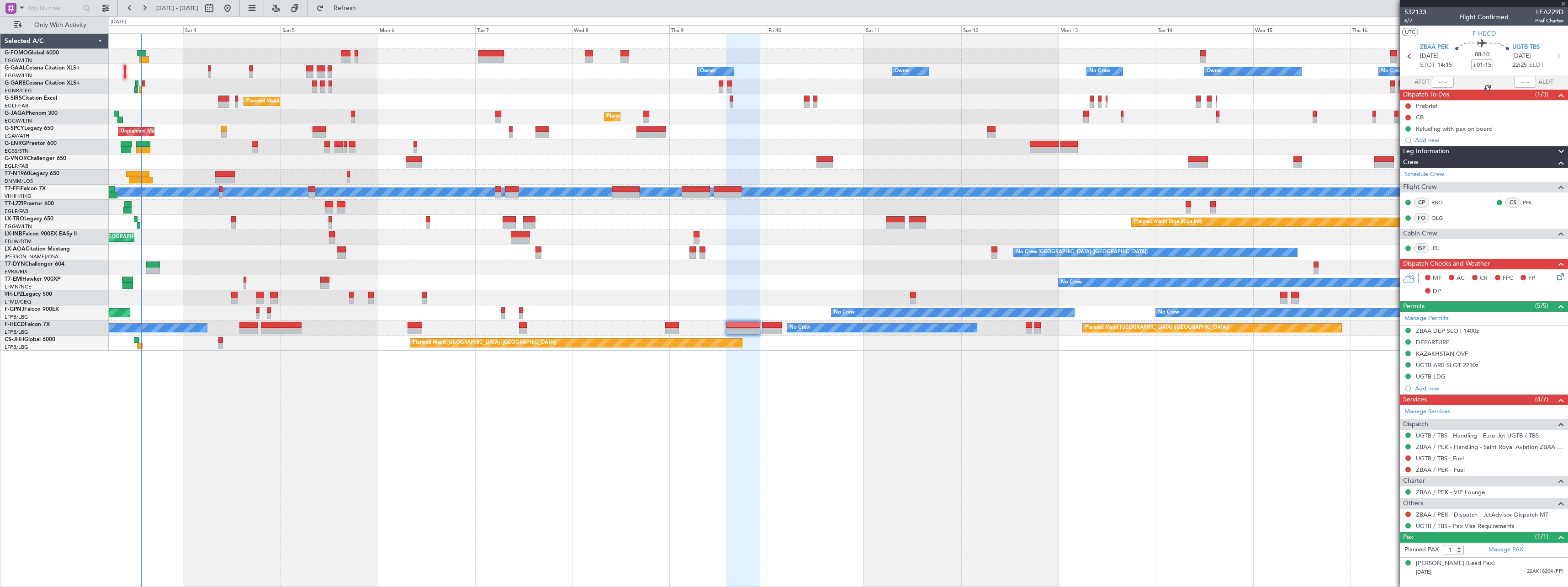
type input "+00:20"
